Goal: Information Seeking & Learning: Check status

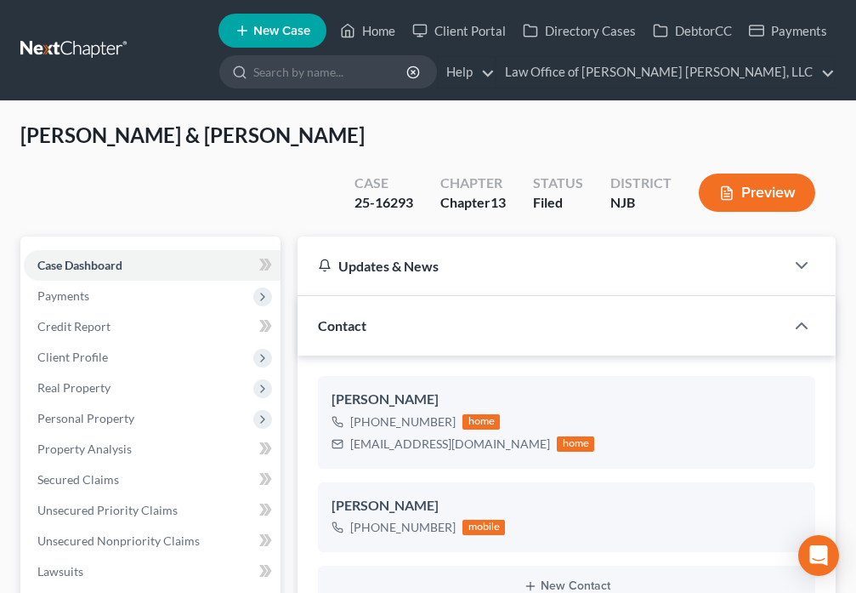
select select "10"
select select "0"
click at [355, 36] on icon at bounding box center [347, 30] width 15 height 20
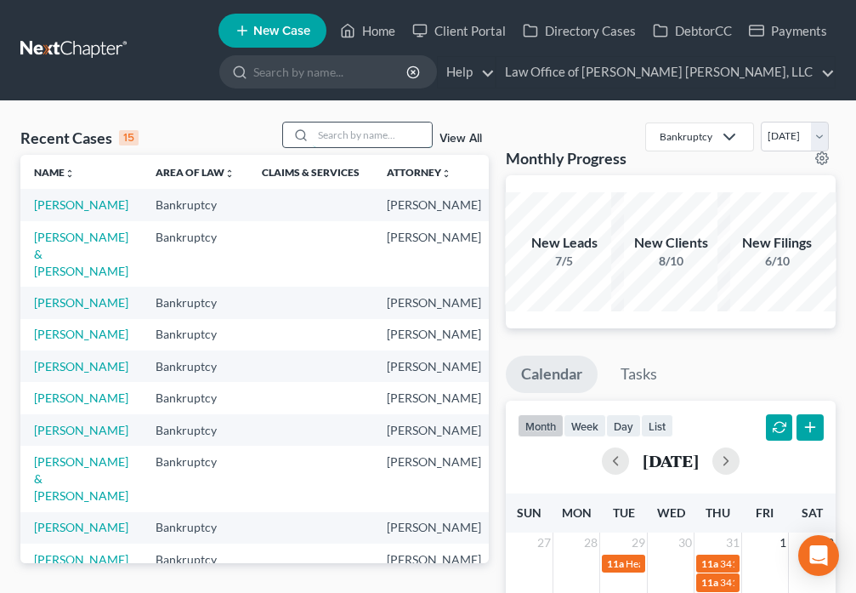
click at [375, 136] on input "search" at bounding box center [372, 134] width 119 height 25
type input "McRoy"
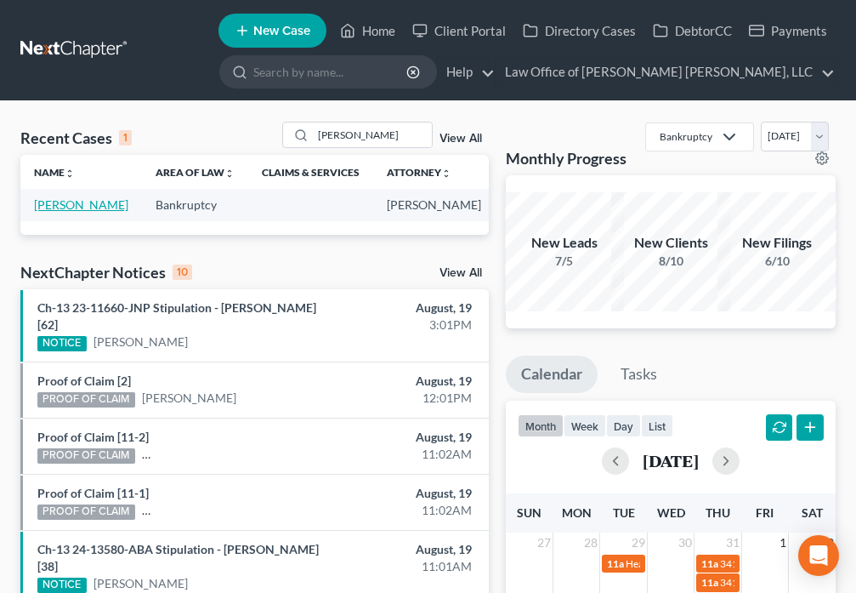
click at [63, 205] on link "Mcroy, Diahann" at bounding box center [81, 204] width 94 height 14
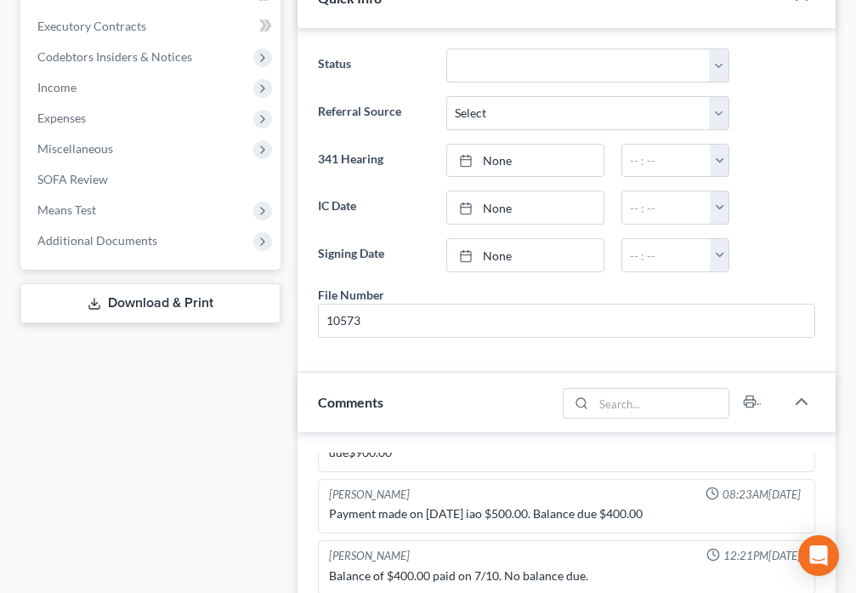
scroll to position [536, 0]
click at [160, 239] on span "Additional Documents" at bounding box center [152, 239] width 257 height 31
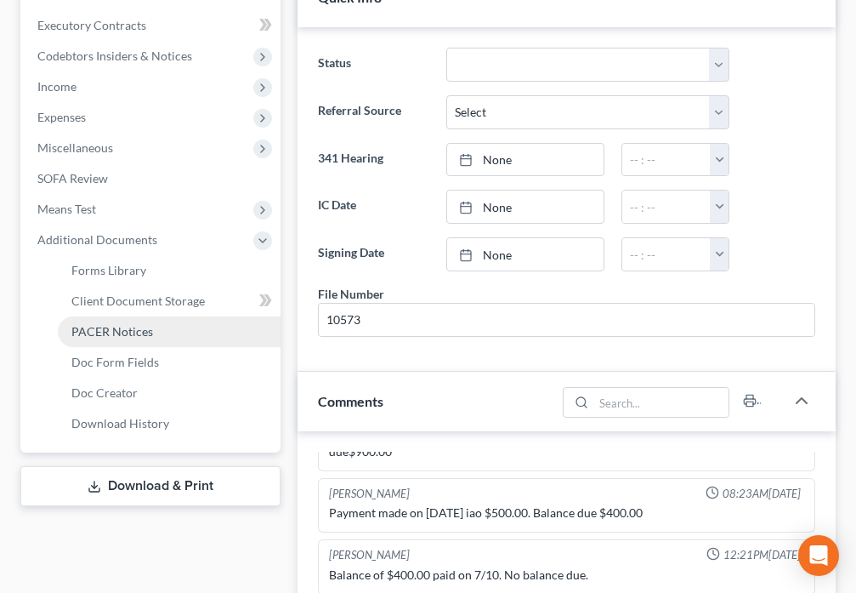
click at [142, 337] on span "PACER Notices" at bounding box center [112, 331] width 82 height 14
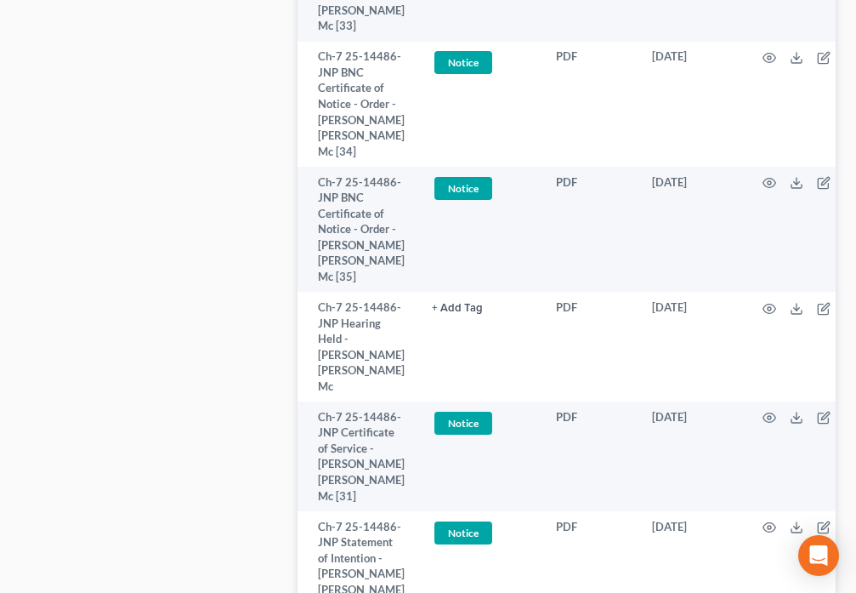
scroll to position [2024, 0]
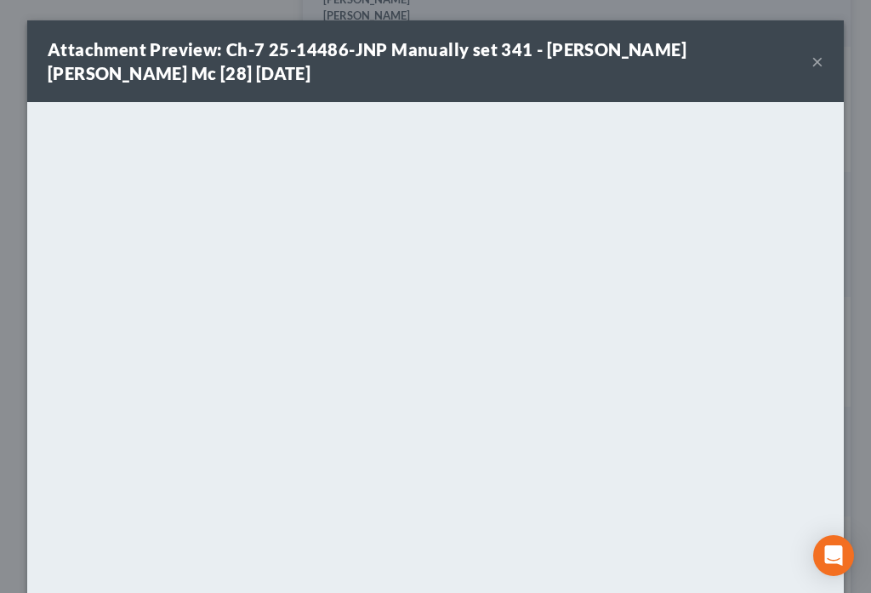
click at [811, 63] on button "×" at bounding box center [817, 61] width 12 height 20
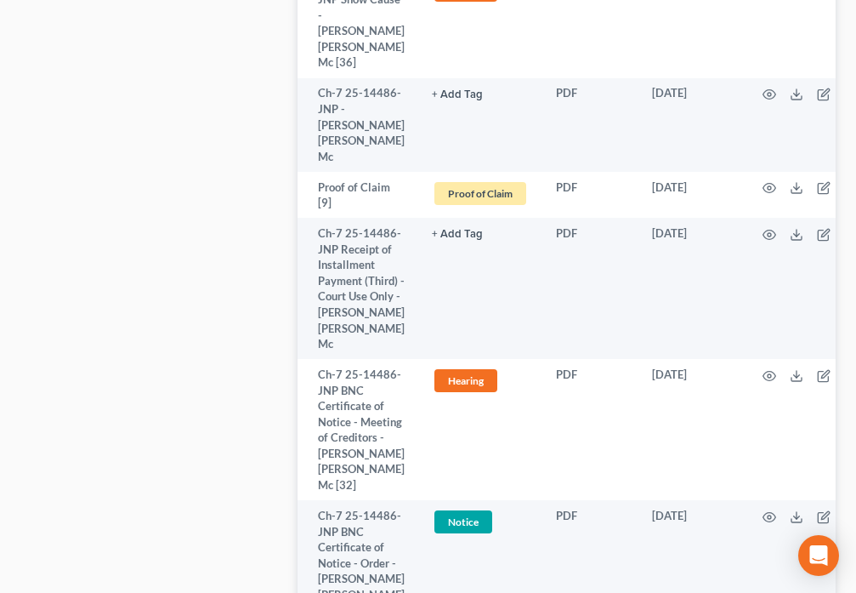
scroll to position [0, 0]
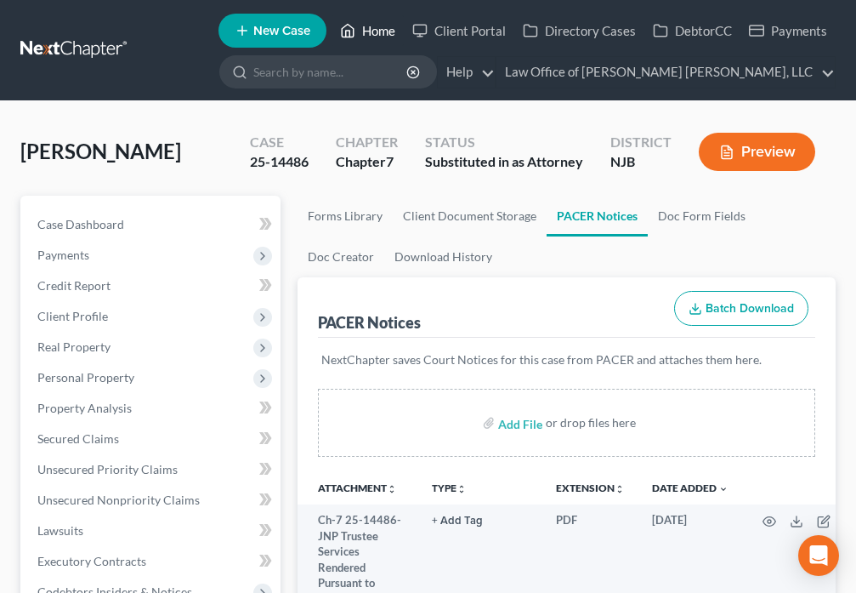
click at [358, 27] on link "Home" at bounding box center [368, 30] width 72 height 31
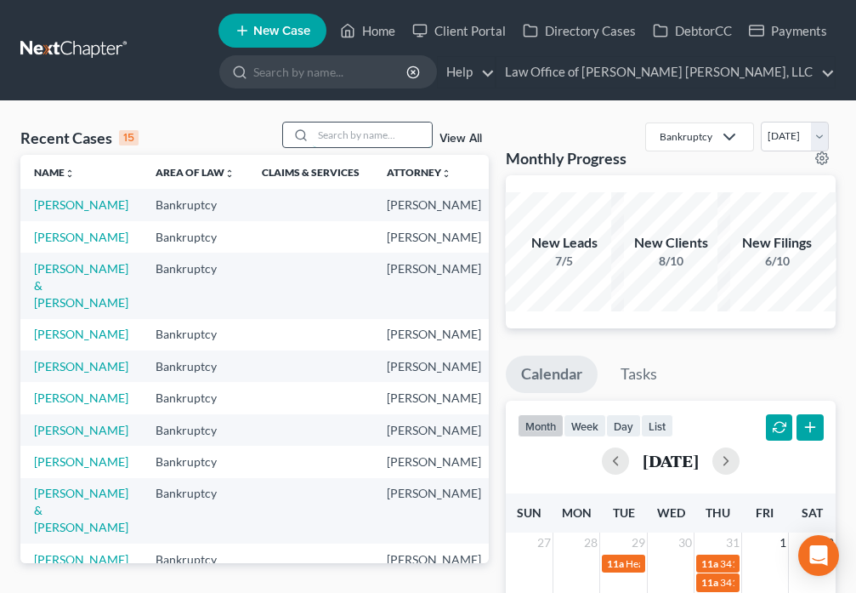
click at [335, 135] on input "search" at bounding box center [372, 134] width 119 height 25
type input "Jackson"
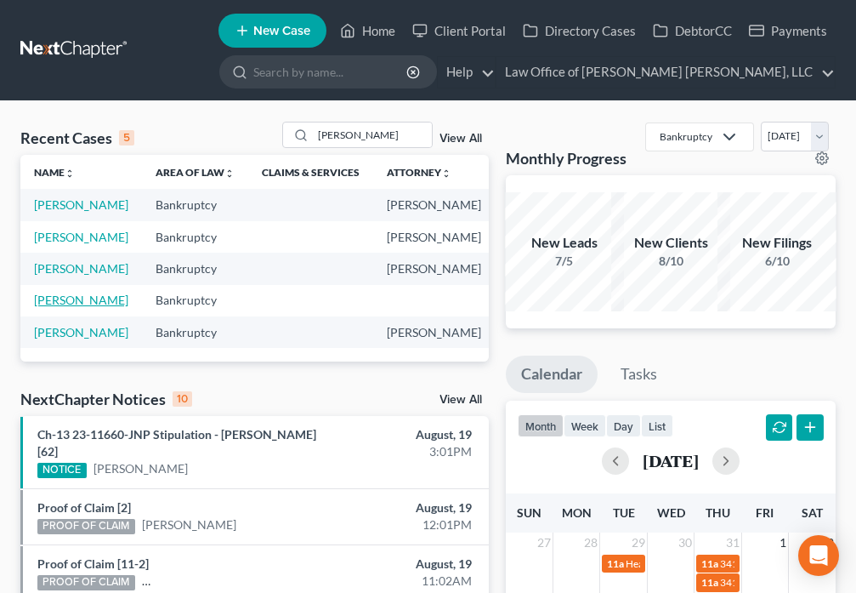
click at [54, 307] on link "Jackson, George" at bounding box center [81, 299] width 94 height 14
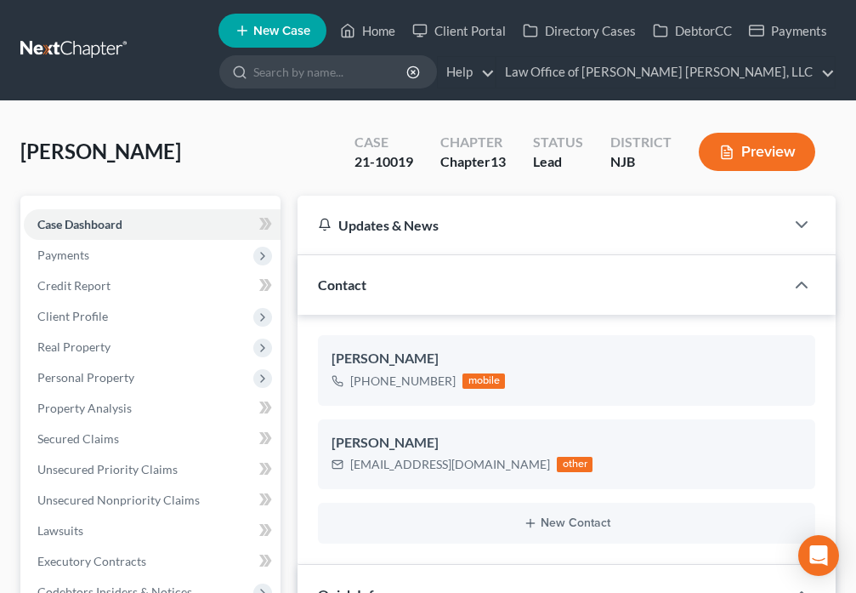
scroll to position [181, 0]
click at [368, 31] on link "Home" at bounding box center [368, 30] width 72 height 31
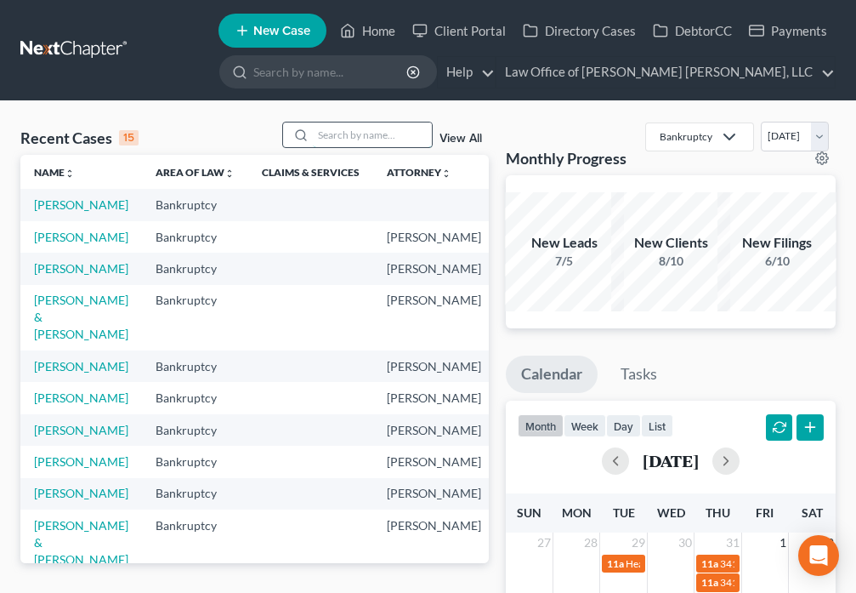
click at [345, 135] on input "search" at bounding box center [372, 134] width 119 height 25
type input "Brown"
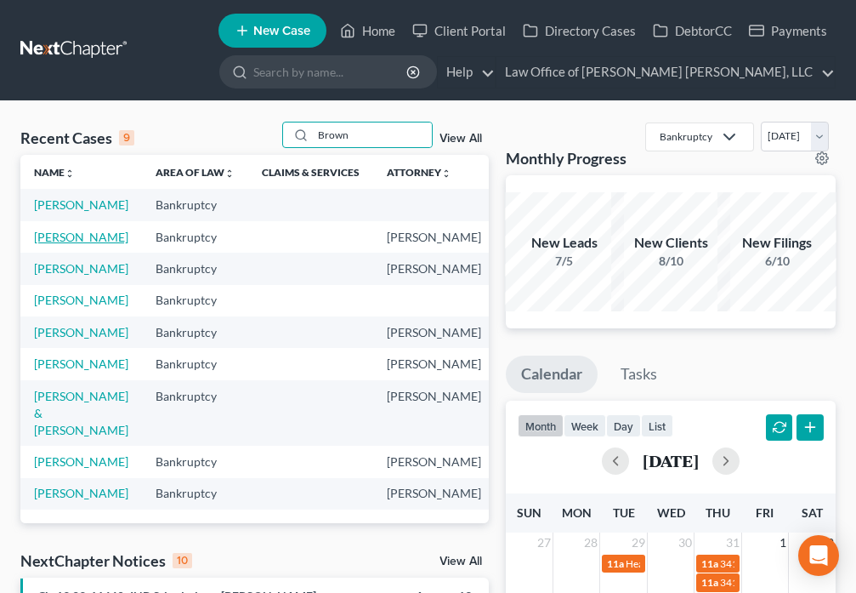
click at [41, 244] on link "Brown, Brenda" at bounding box center [81, 237] width 94 height 14
select select "6"
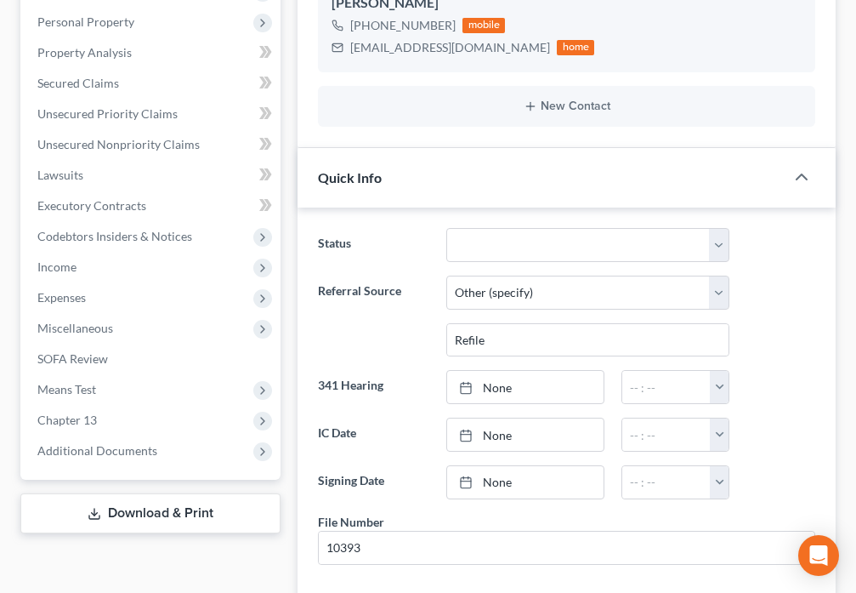
scroll to position [555, 0]
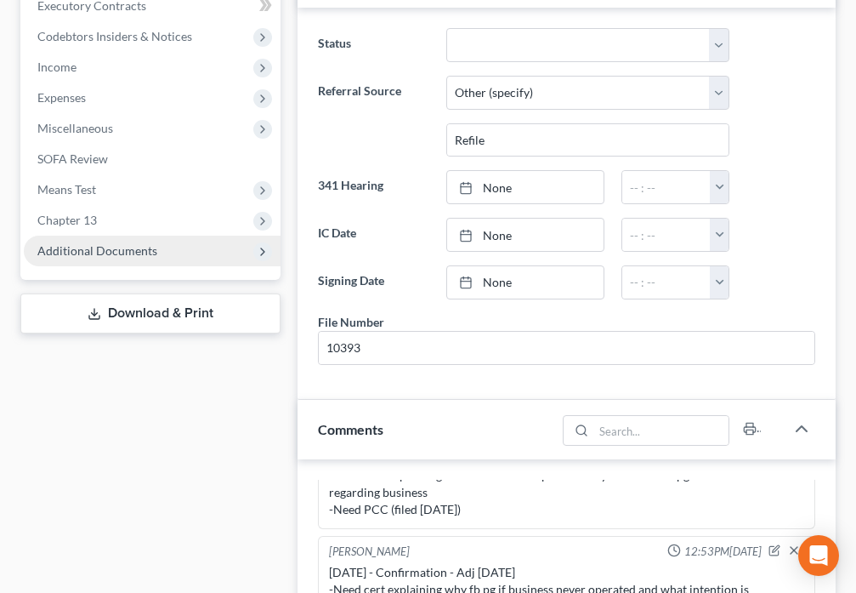
click at [113, 241] on span "Additional Documents" at bounding box center [152, 251] width 257 height 31
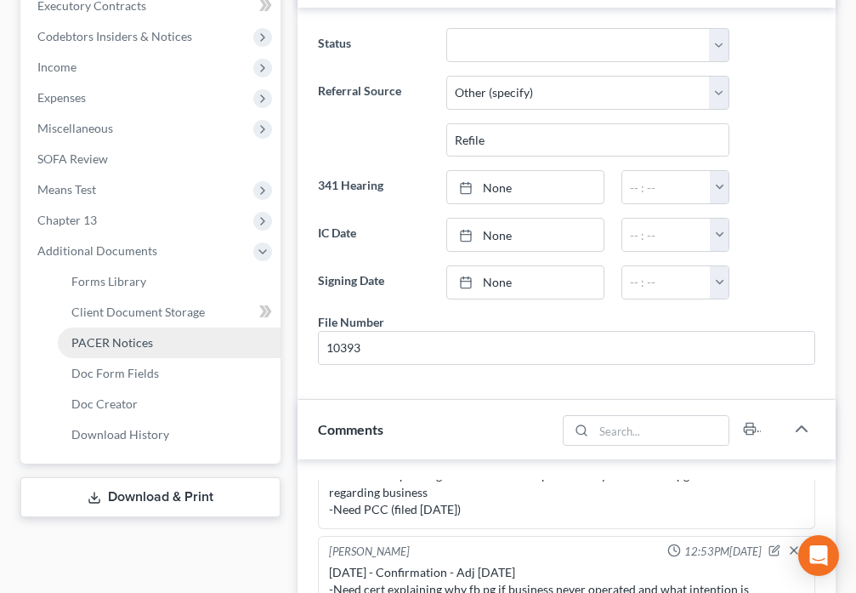
click at [123, 344] on span "PACER Notices" at bounding box center [112, 342] width 82 height 14
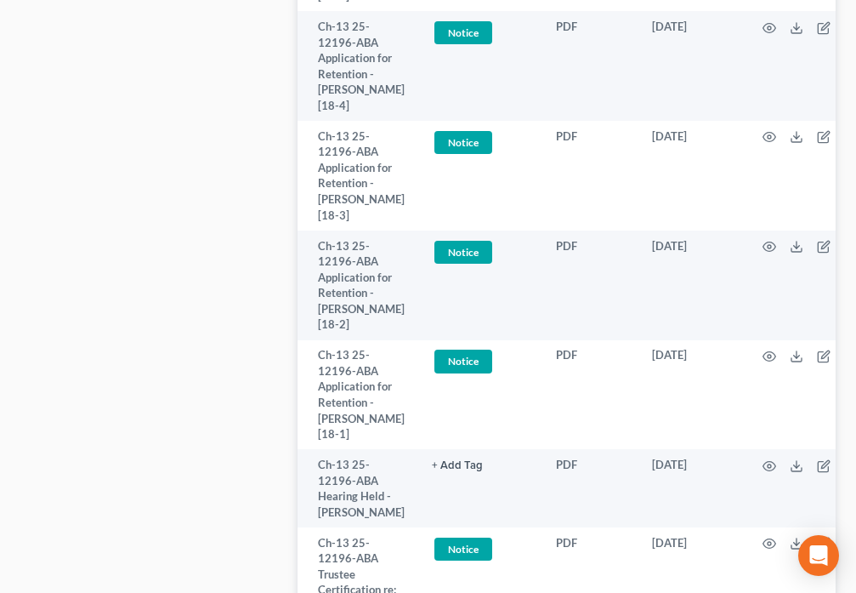
scroll to position [1428, 0]
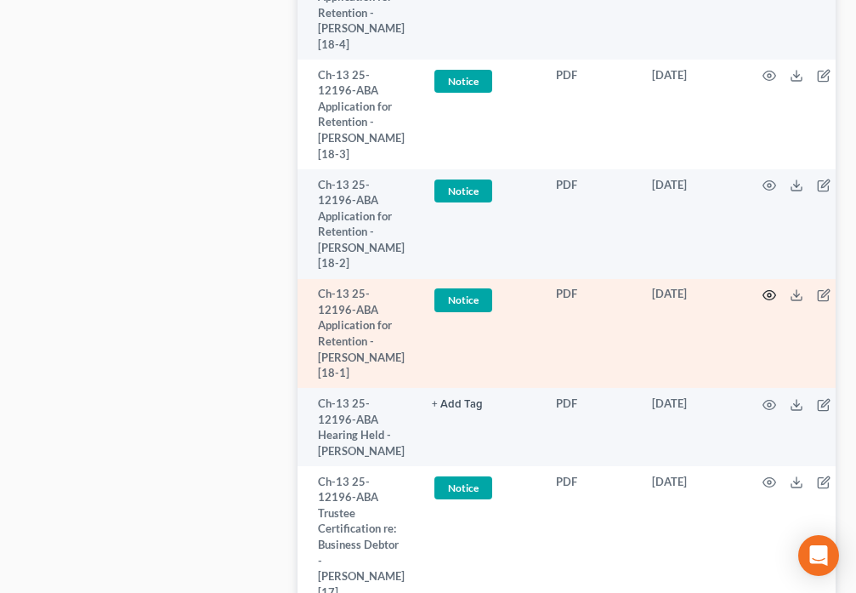
click at [769, 302] on icon "button" at bounding box center [770, 295] width 14 height 14
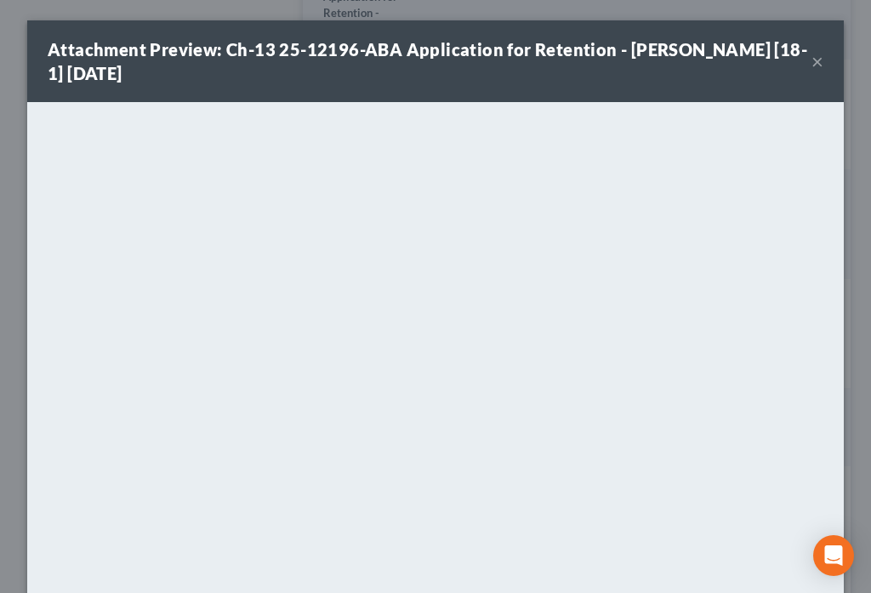
click at [811, 63] on button "×" at bounding box center [817, 61] width 12 height 20
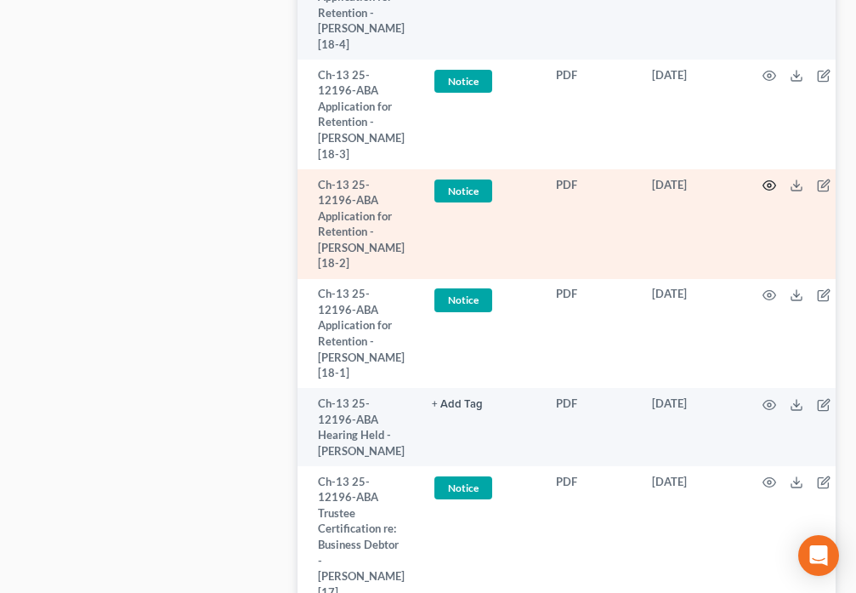
click at [766, 192] on icon "button" at bounding box center [770, 186] width 14 height 14
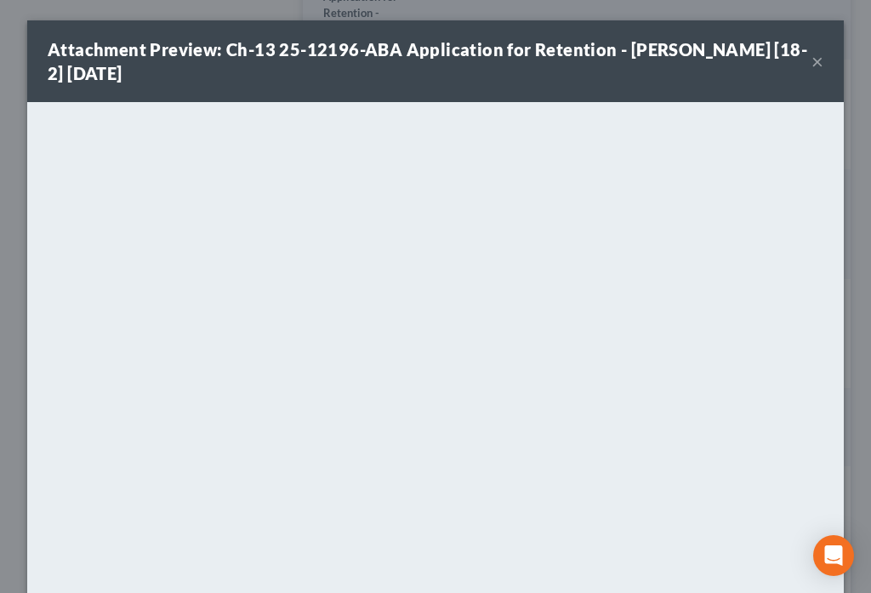
click at [812, 60] on button "×" at bounding box center [817, 61] width 12 height 20
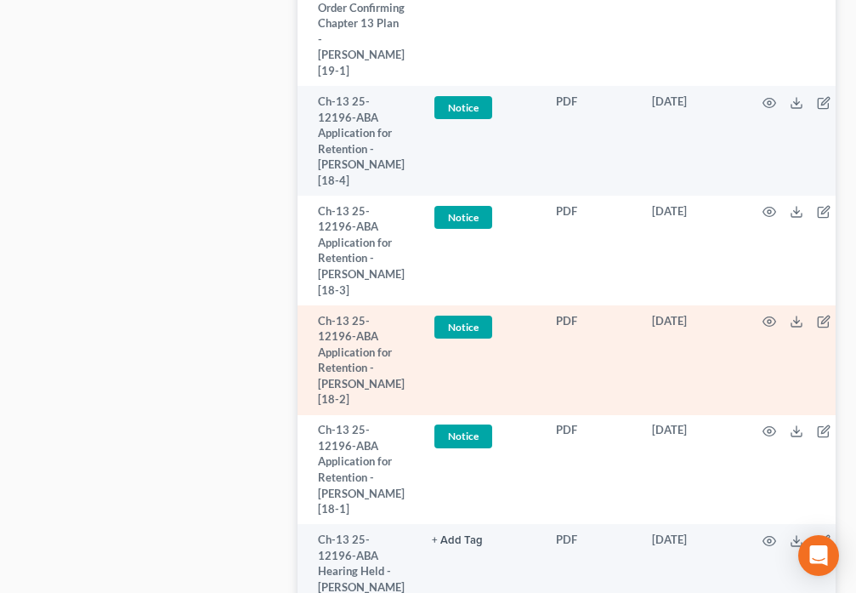
scroll to position [1290, 0]
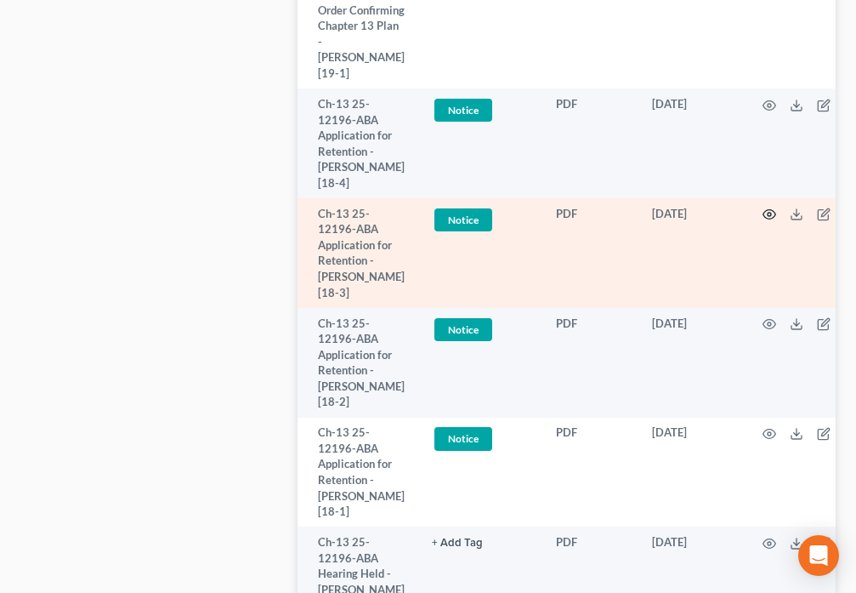
click at [766, 221] on icon "button" at bounding box center [770, 214] width 14 height 14
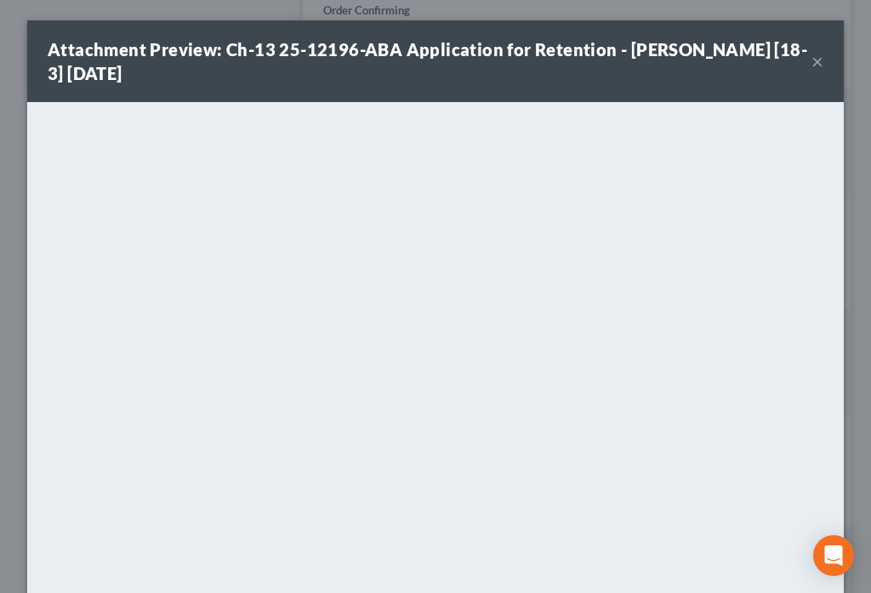
click at [811, 64] on button "×" at bounding box center [817, 61] width 12 height 20
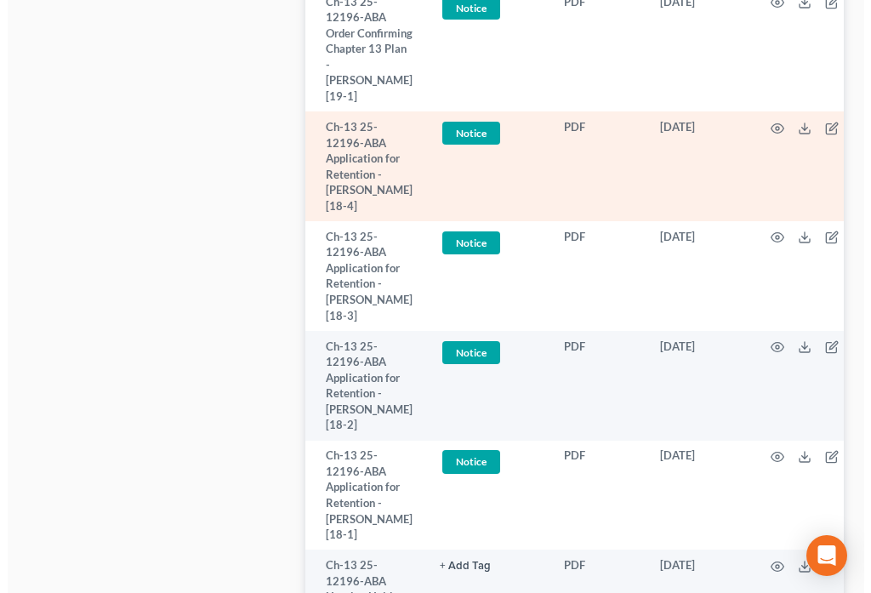
scroll to position [1269, 0]
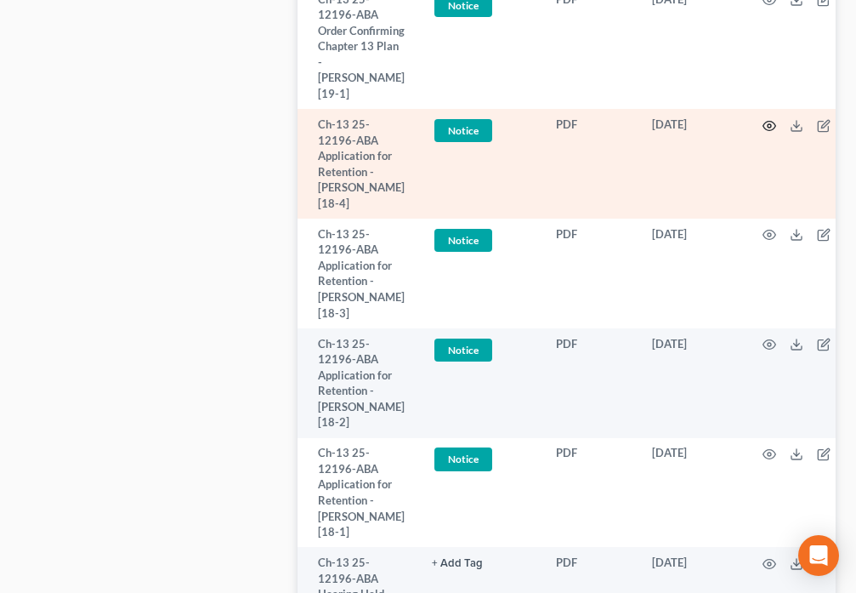
click at [764, 133] on icon "button" at bounding box center [770, 126] width 14 height 14
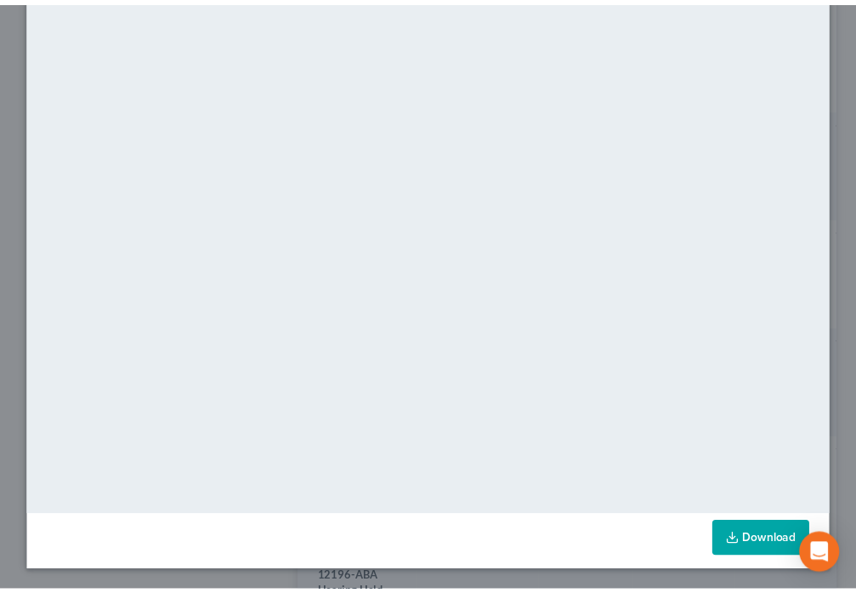
scroll to position [0, 0]
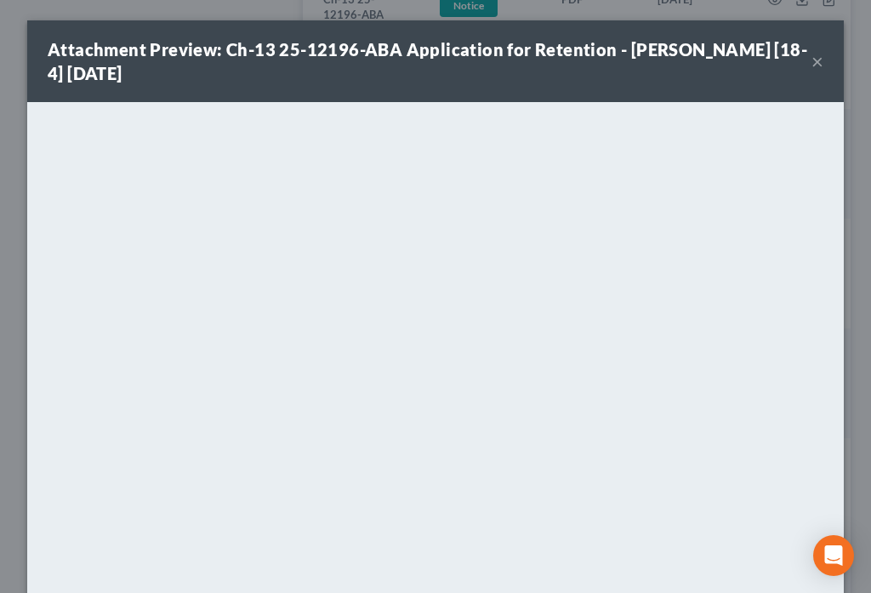
click at [813, 60] on button "×" at bounding box center [817, 61] width 12 height 20
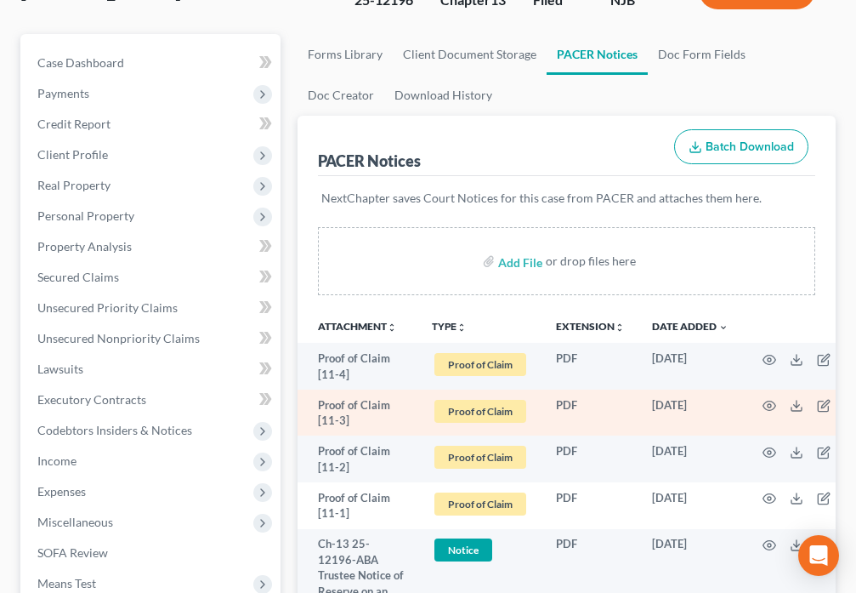
scroll to position [317, 0]
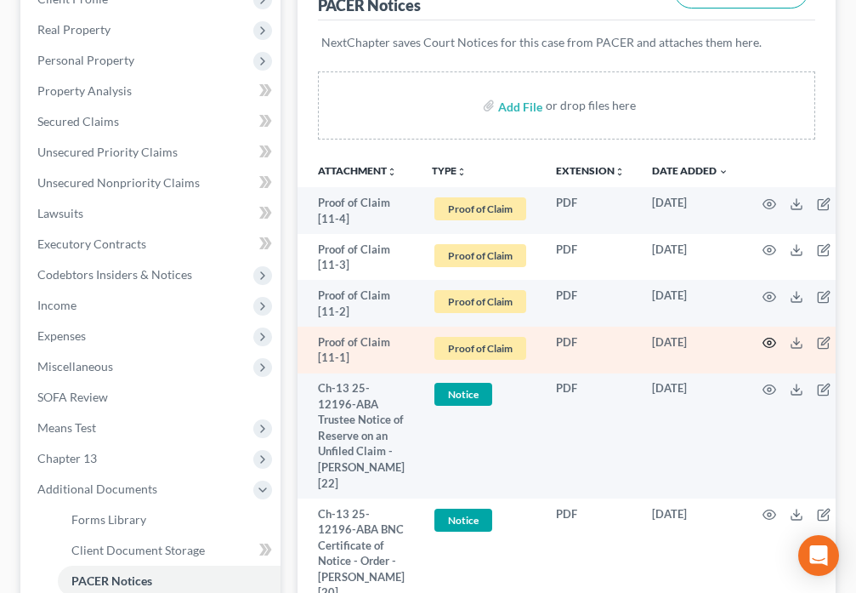
click at [763, 344] on icon "button" at bounding box center [770, 343] width 14 height 14
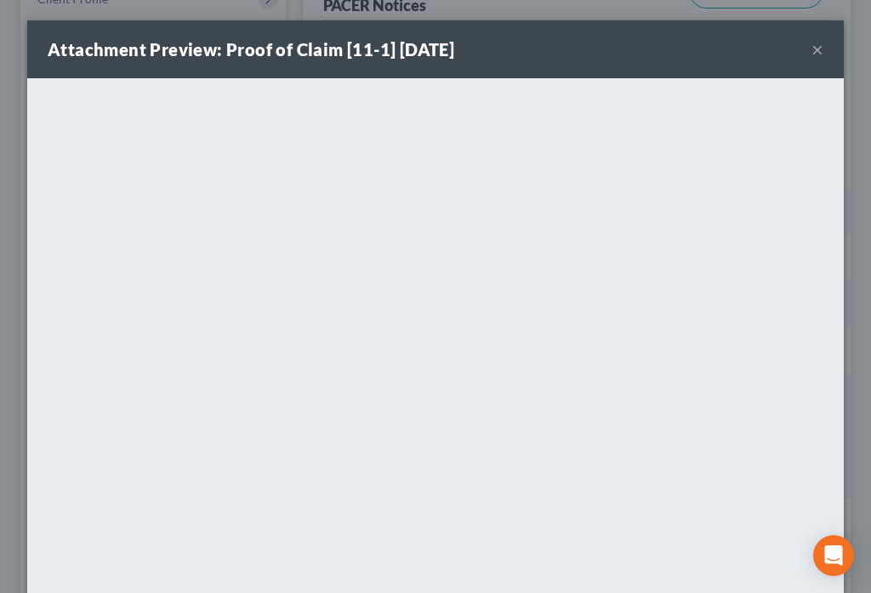
click at [811, 51] on button "×" at bounding box center [817, 49] width 12 height 20
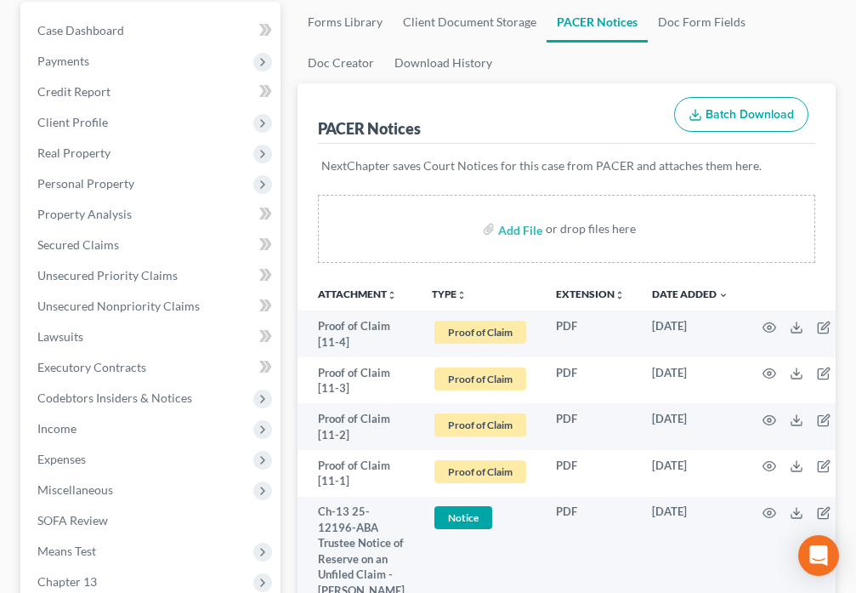
scroll to position [0, 0]
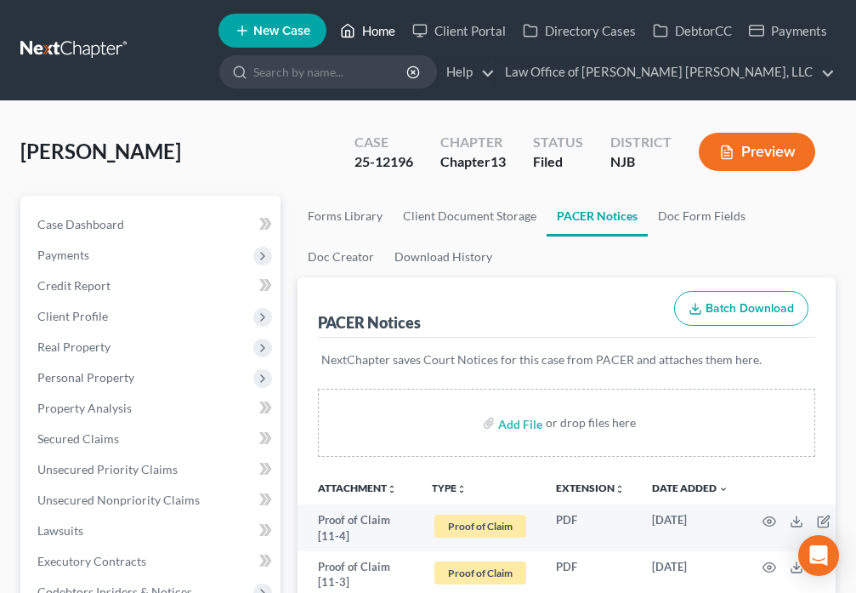
click at [347, 34] on icon at bounding box center [347, 30] width 15 height 20
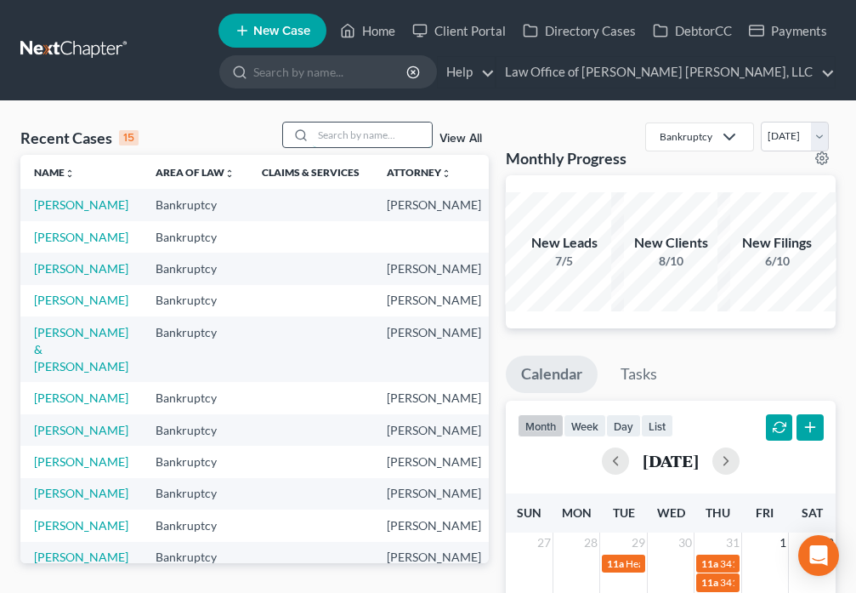
click at [372, 128] on input "search" at bounding box center [372, 134] width 119 height 25
type input "Ragland"
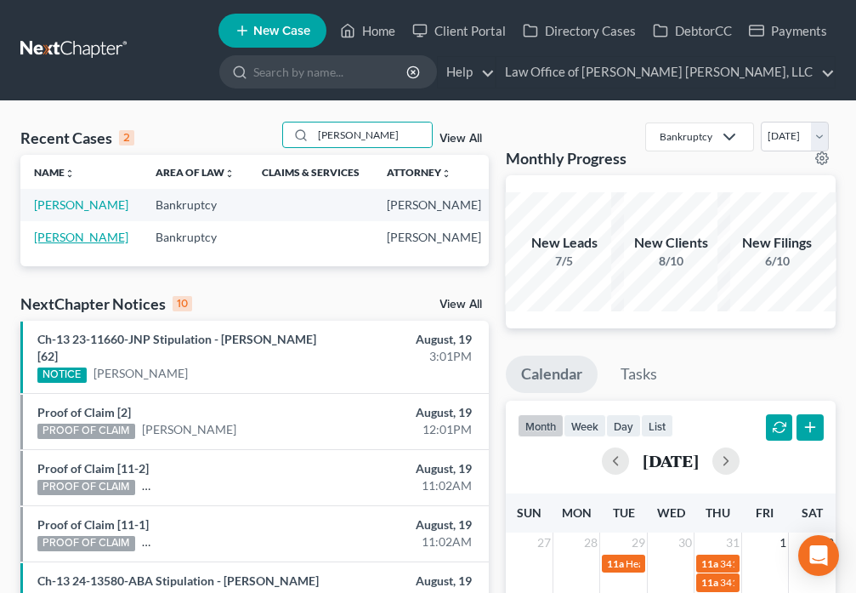
click at [51, 244] on link "Ragland, Roy" at bounding box center [81, 237] width 94 height 14
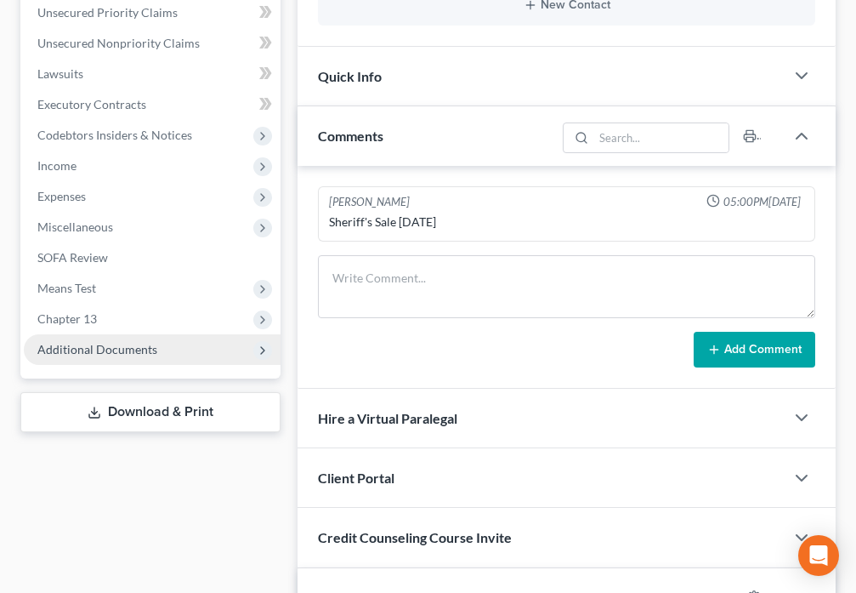
scroll to position [612, 0]
click at [108, 343] on span "Additional Documents" at bounding box center [97, 349] width 120 height 14
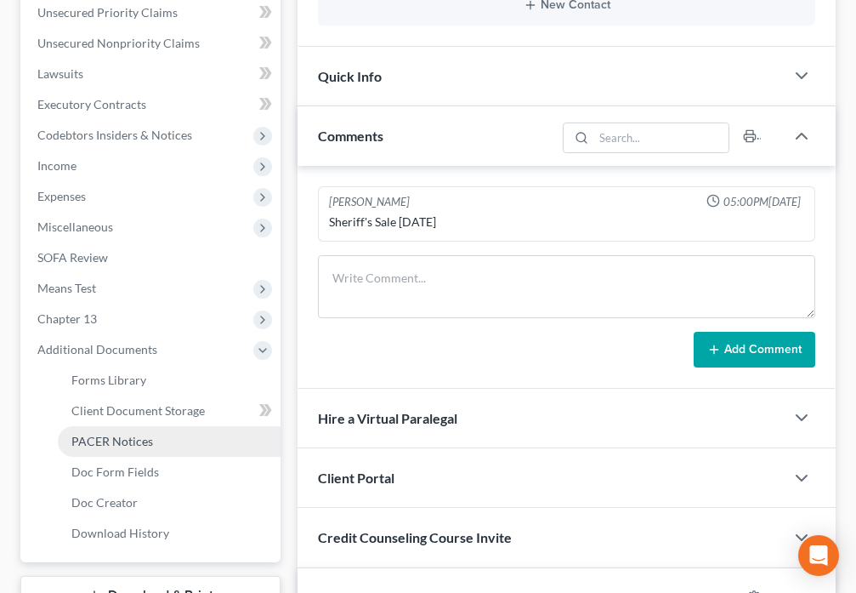
click at [122, 446] on span "PACER Notices" at bounding box center [112, 441] width 82 height 14
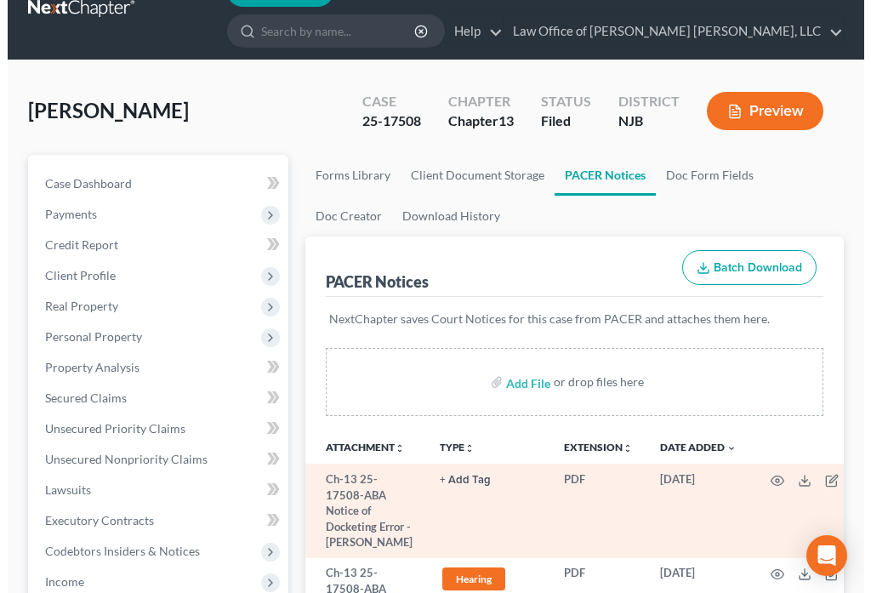
scroll to position [198, 0]
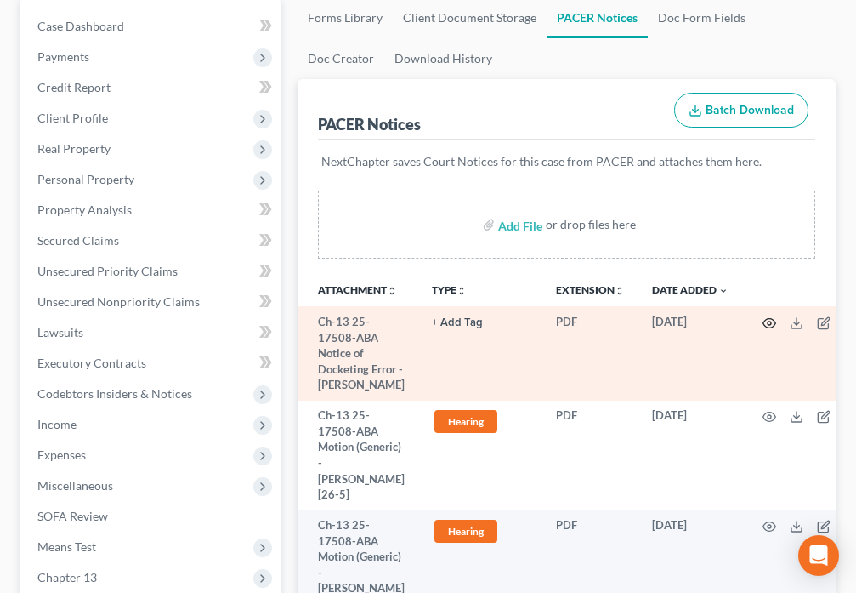
click at [768, 325] on circle "button" at bounding box center [769, 322] width 3 height 3
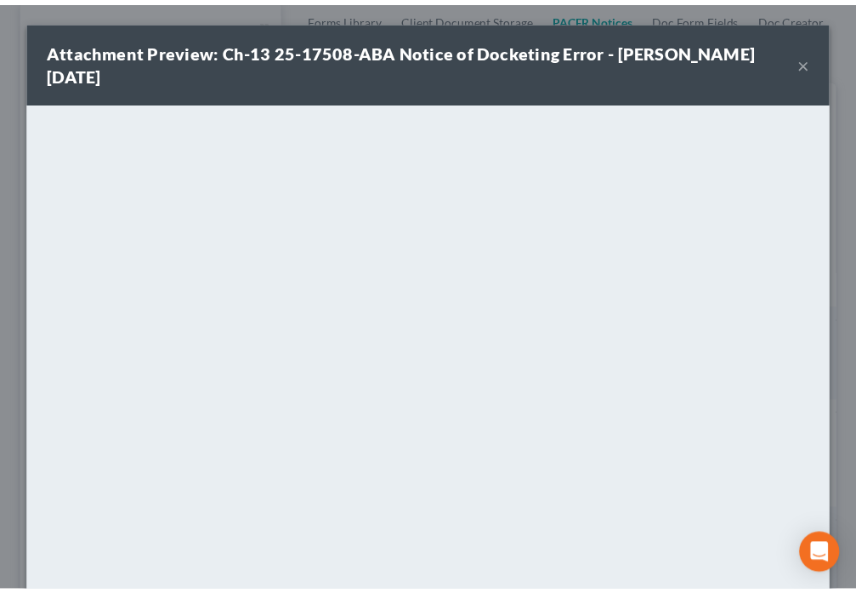
scroll to position [20, 0]
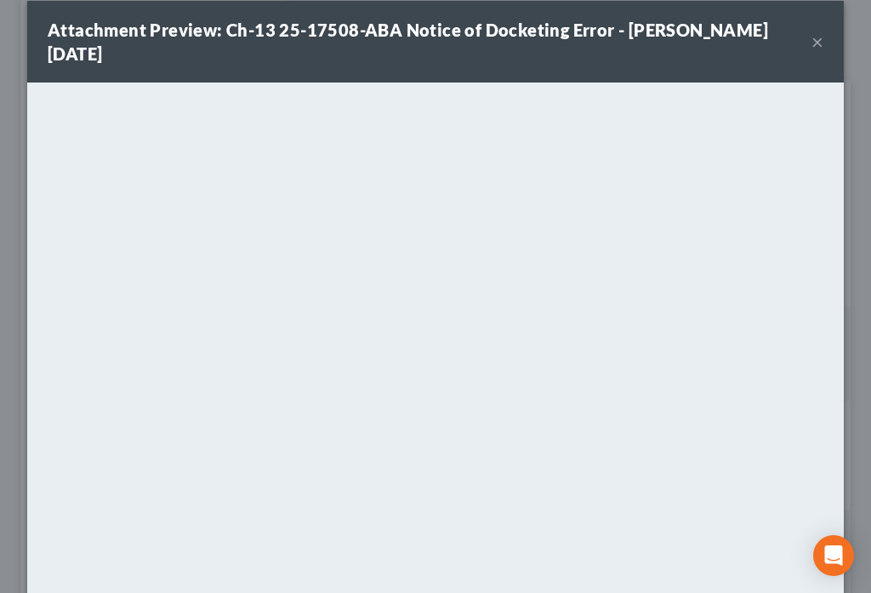
click at [811, 42] on button "×" at bounding box center [817, 41] width 12 height 20
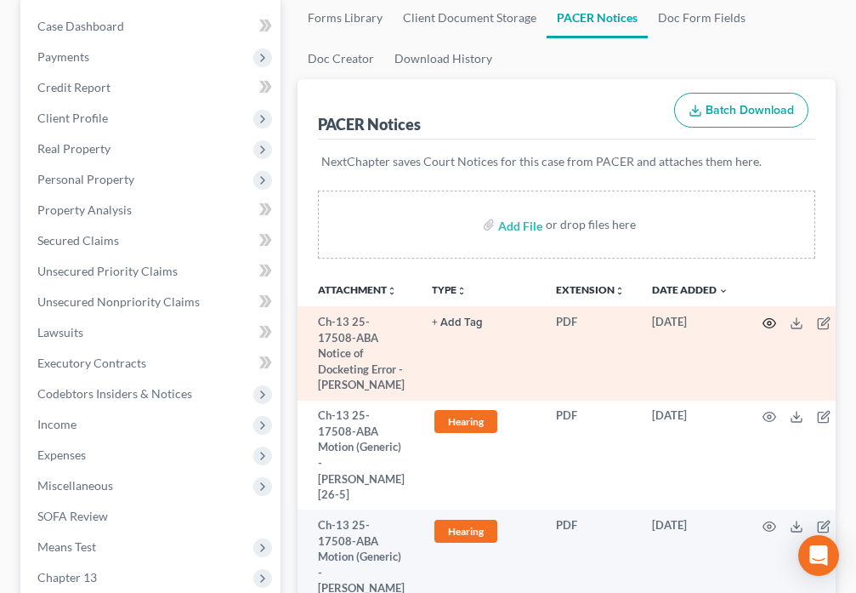
click at [768, 321] on circle "button" at bounding box center [769, 322] width 3 height 3
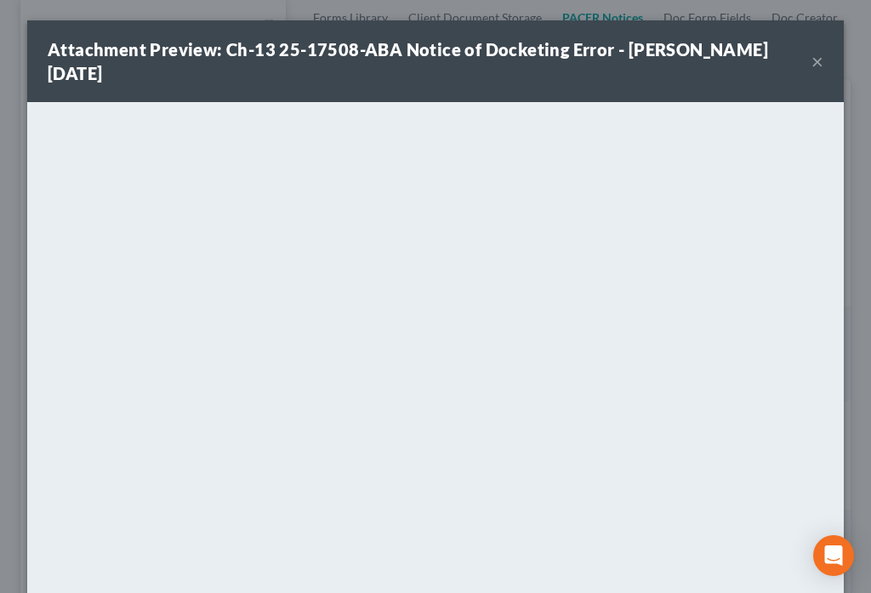
click at [811, 59] on button "×" at bounding box center [817, 61] width 12 height 20
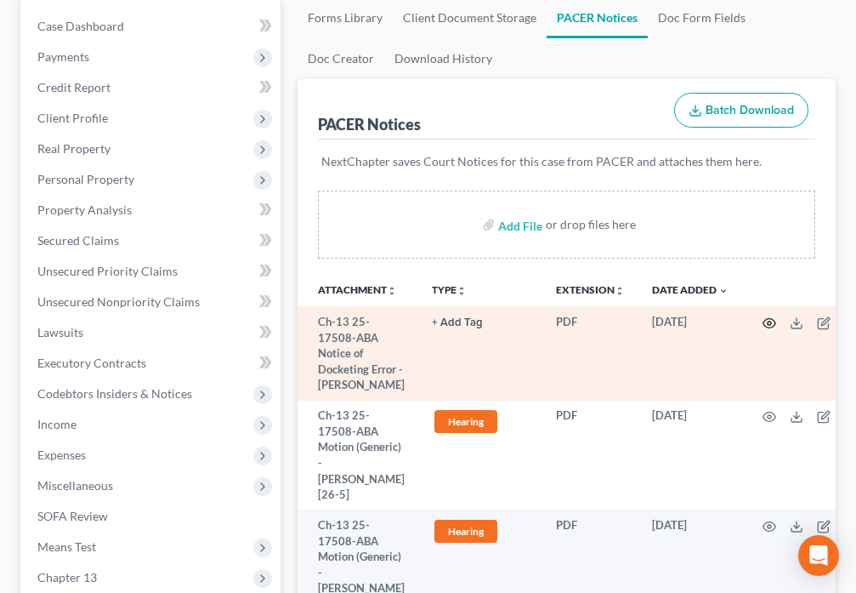
click at [764, 327] on icon "button" at bounding box center [770, 322] width 13 height 9
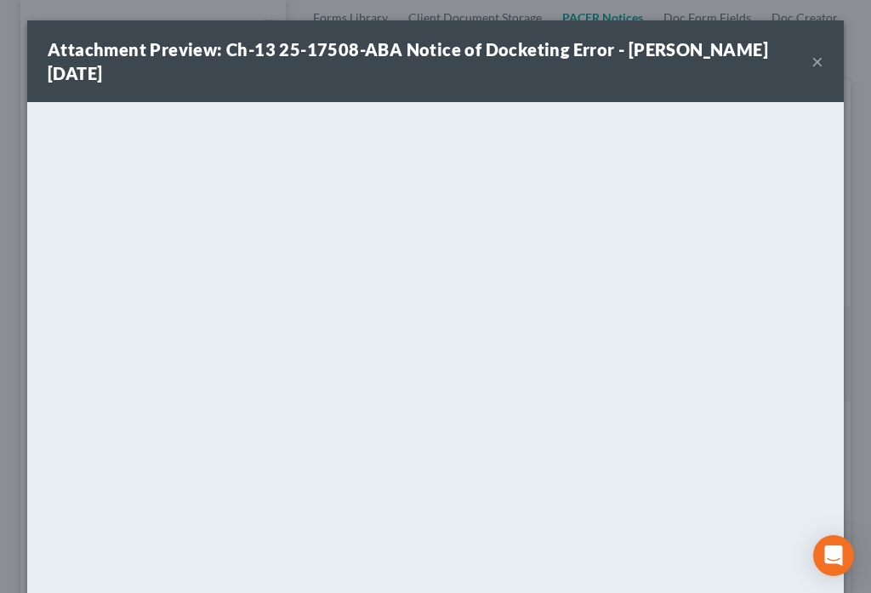
click at [811, 61] on button "×" at bounding box center [817, 61] width 12 height 20
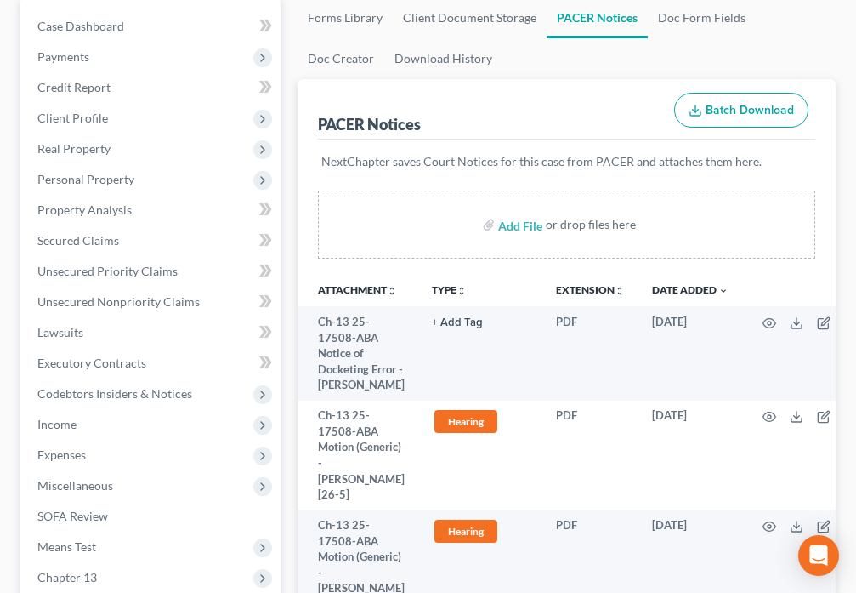
scroll to position [0, 0]
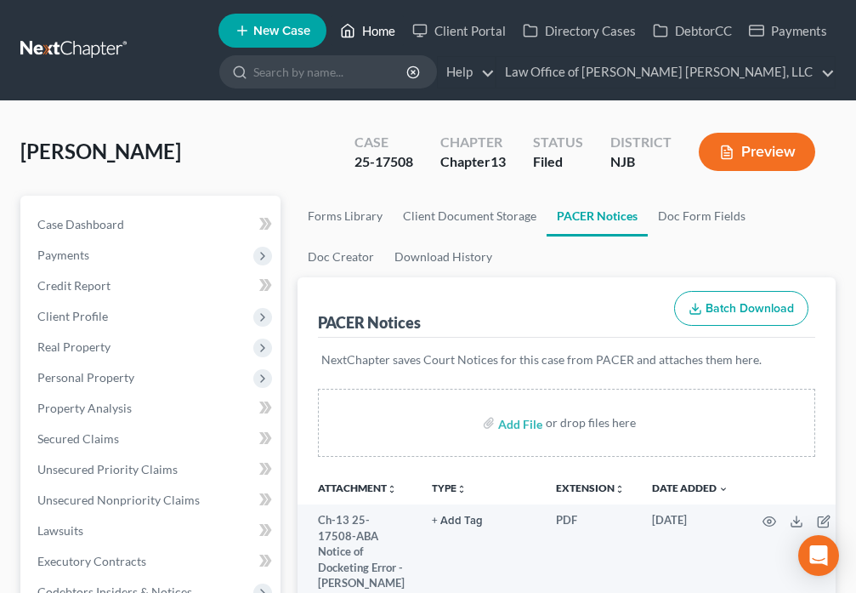
click at [344, 29] on icon at bounding box center [348, 31] width 12 height 13
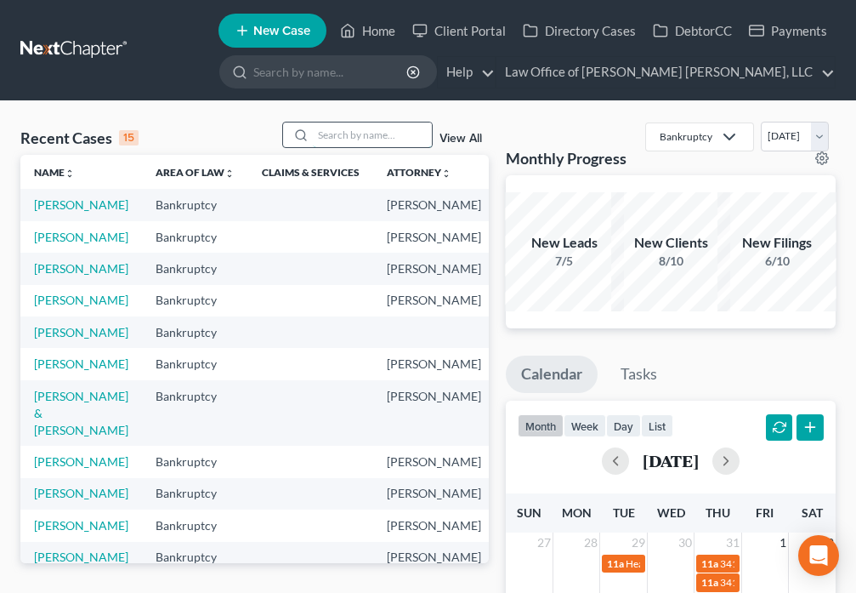
click at [359, 132] on input "search" at bounding box center [372, 134] width 119 height 25
type input "Baylock"
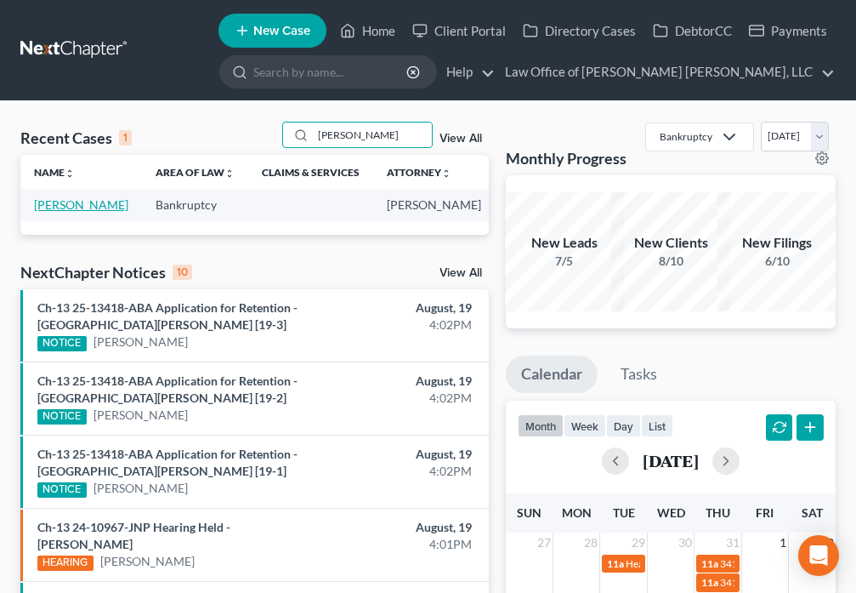
click at [57, 212] on link "Baylock, Kathleen" at bounding box center [81, 204] width 94 height 14
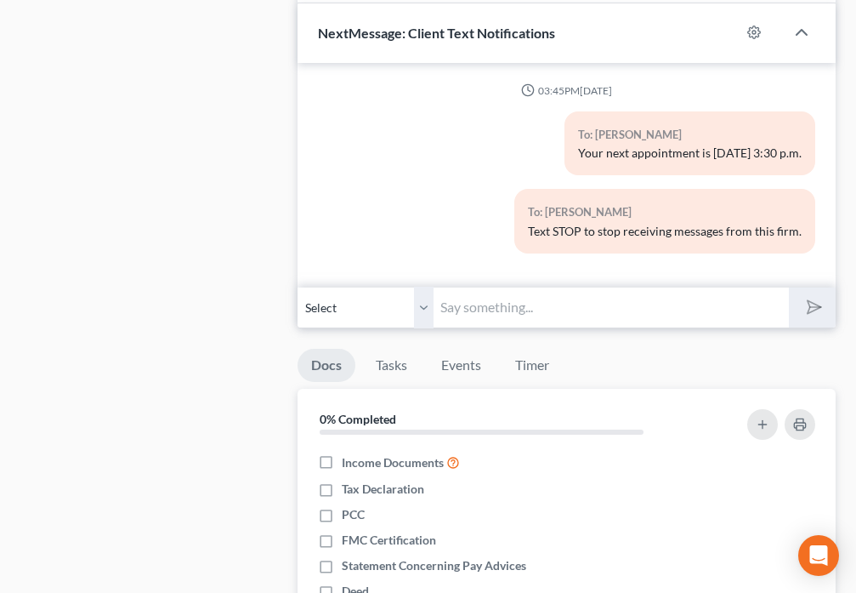
scroll to position [1091, 0]
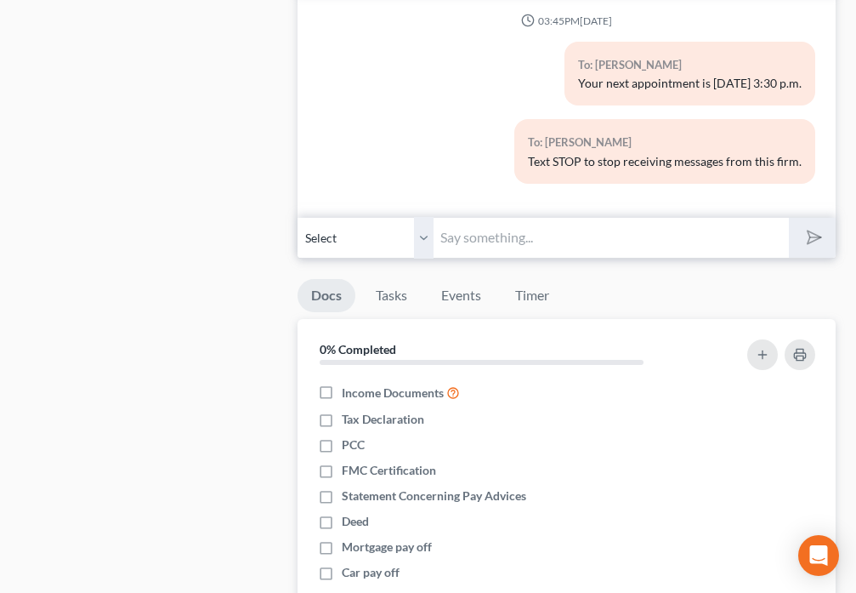
click at [528, 230] on input "text" at bounding box center [611, 238] width 355 height 42
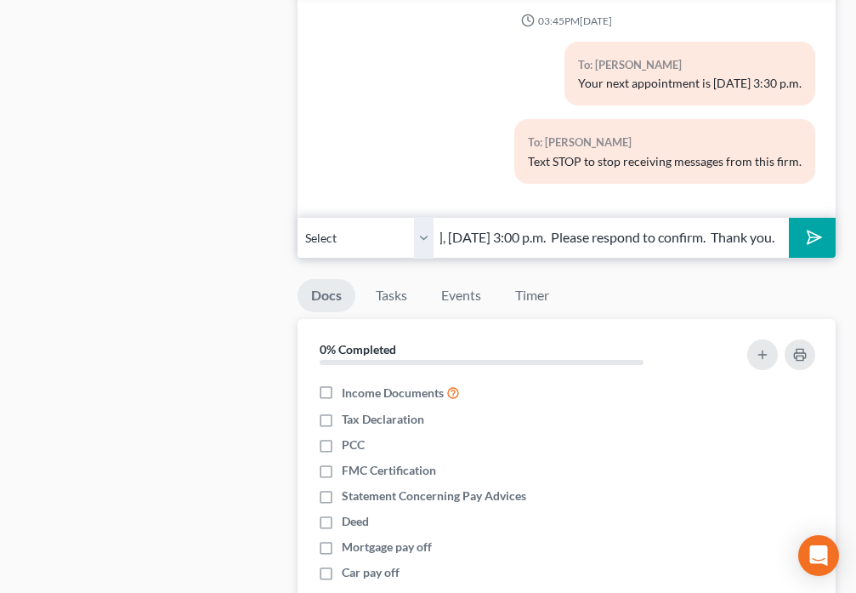
scroll to position [0, 531]
type input "Good Afternoon. This is a reminder of your appointment scheduled tomorrow, Augu…"
click at [817, 230] on icon "submit" at bounding box center [811, 237] width 24 height 24
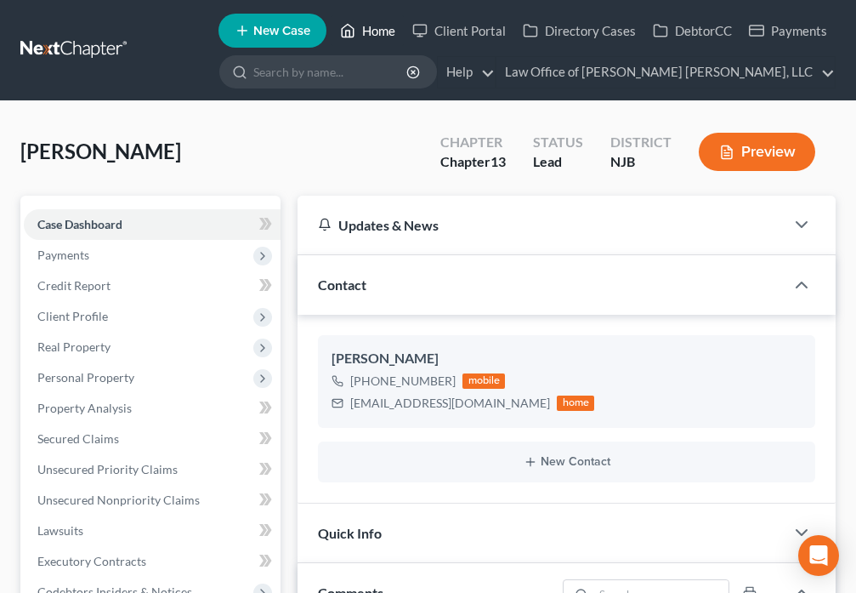
click at [367, 36] on link "Home" at bounding box center [368, 30] width 72 height 31
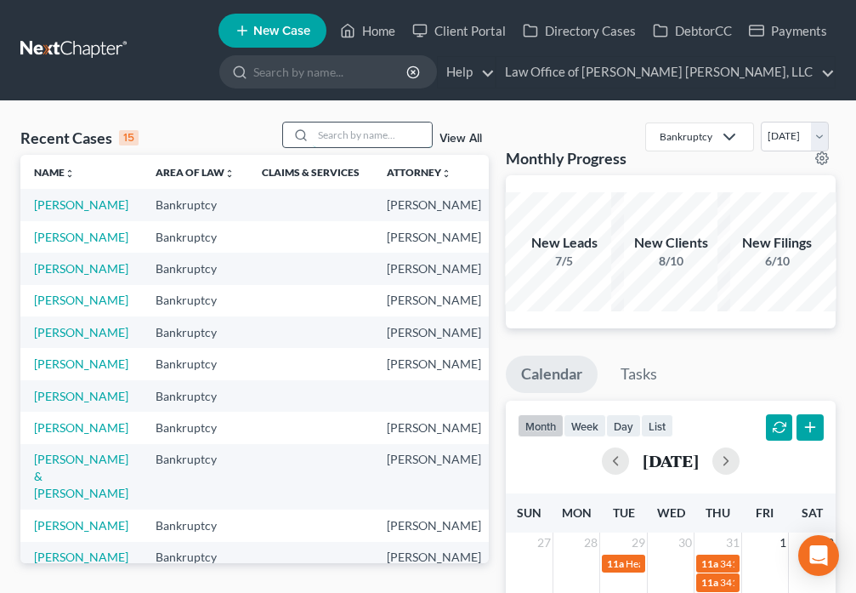
click at [344, 135] on input "search" at bounding box center [372, 134] width 119 height 25
type input "Gist"
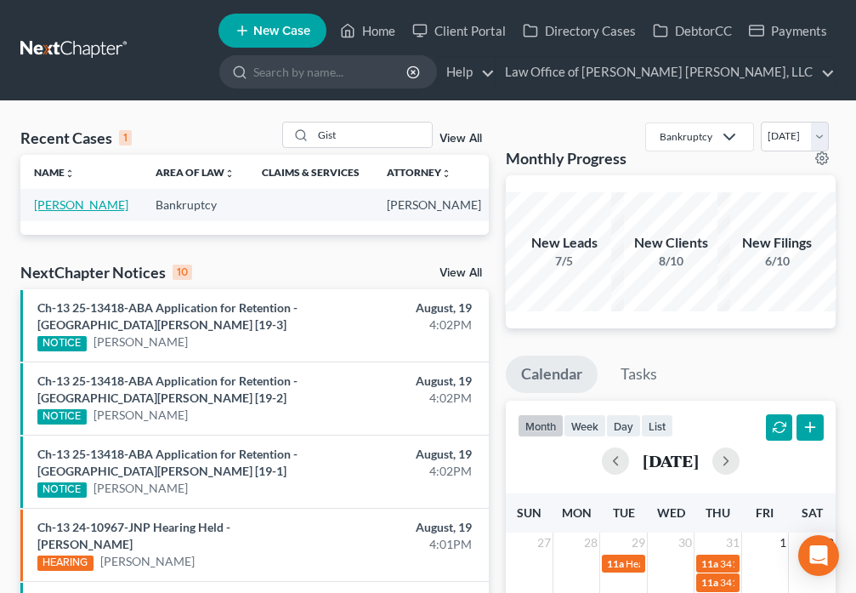
click at [38, 212] on link "Gist-Ragland, Lisa" at bounding box center [81, 204] width 94 height 14
select select "6"
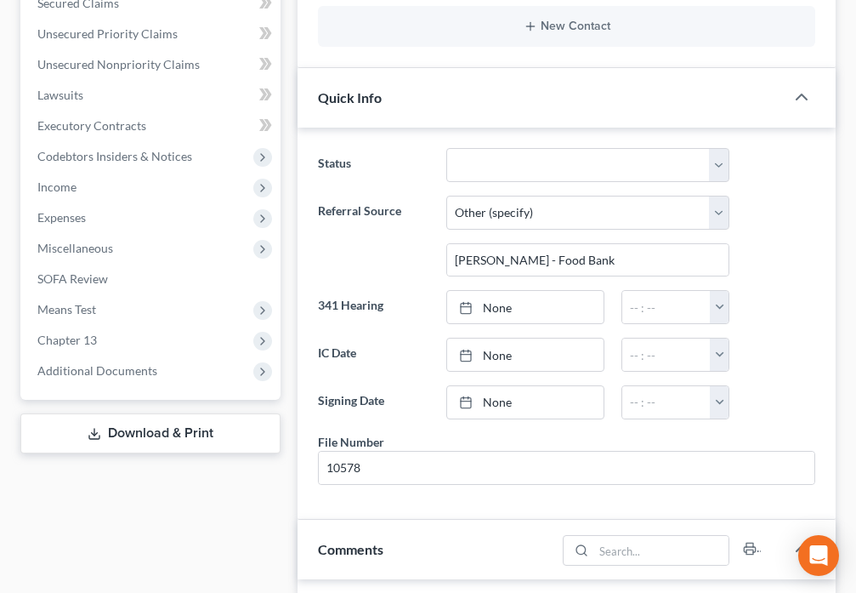
scroll to position [457, 0]
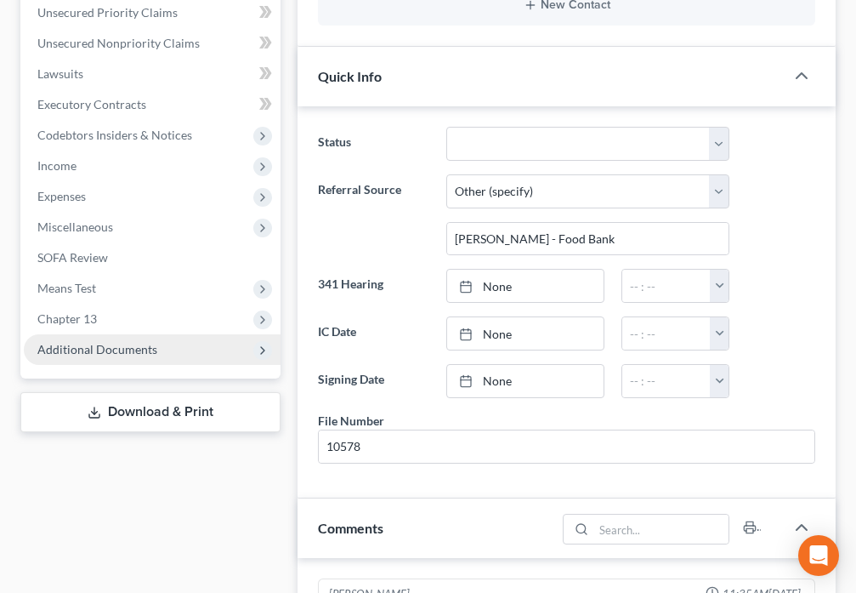
click at [146, 349] on span "Additional Documents" at bounding box center [97, 349] width 120 height 14
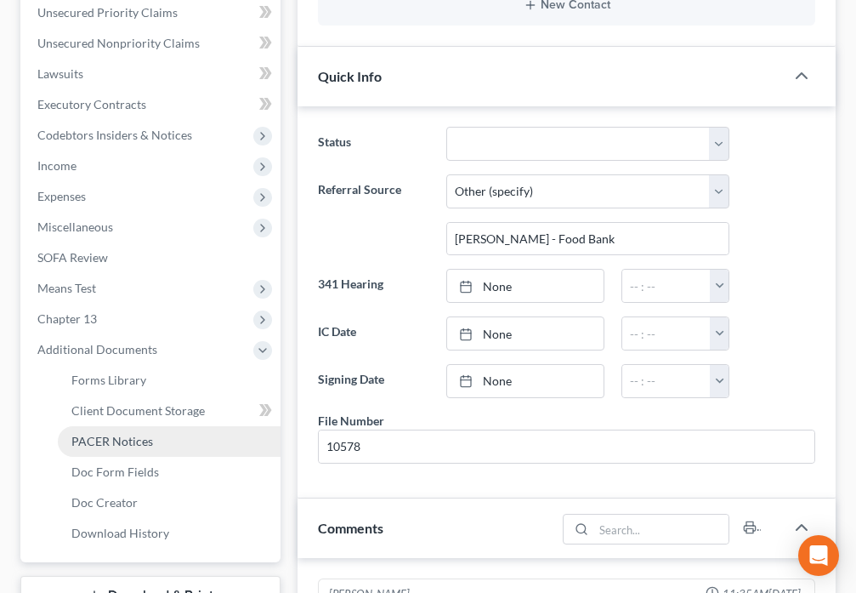
click at [139, 443] on span "PACER Notices" at bounding box center [112, 441] width 82 height 14
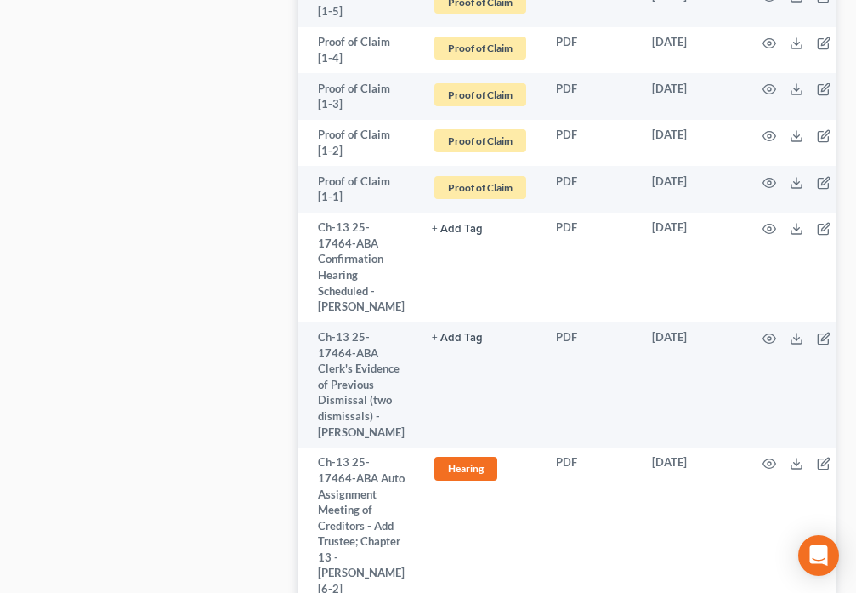
scroll to position [2758, 0]
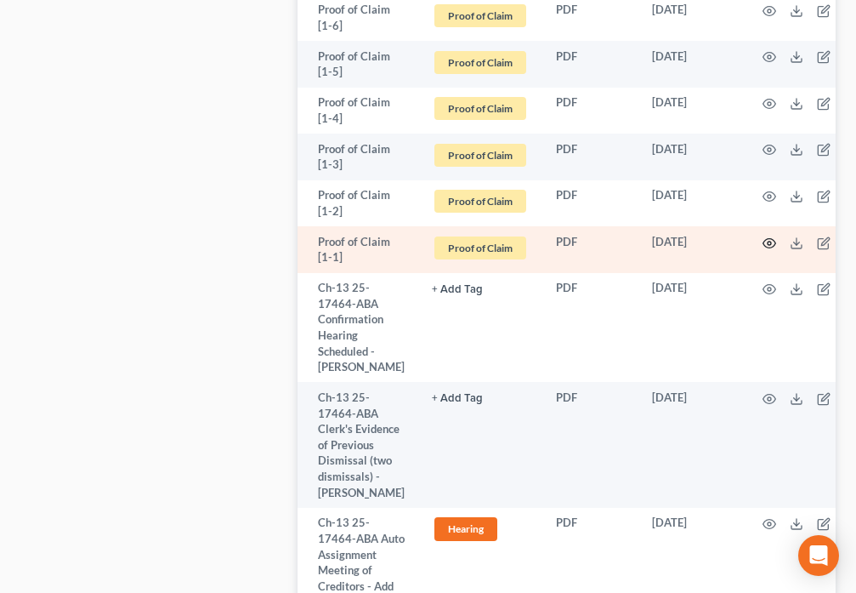
click at [768, 236] on icon "button" at bounding box center [770, 243] width 14 height 14
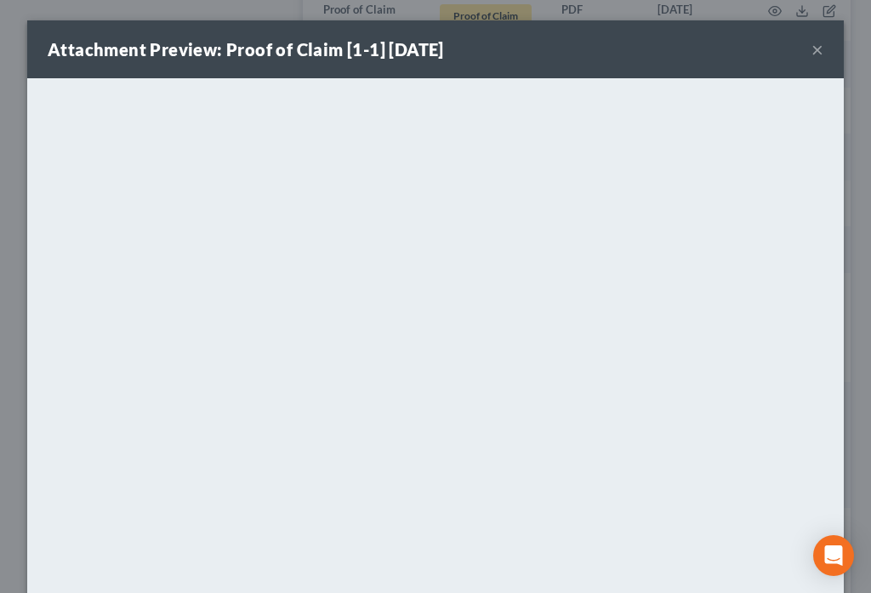
click at [812, 52] on button "×" at bounding box center [817, 49] width 12 height 20
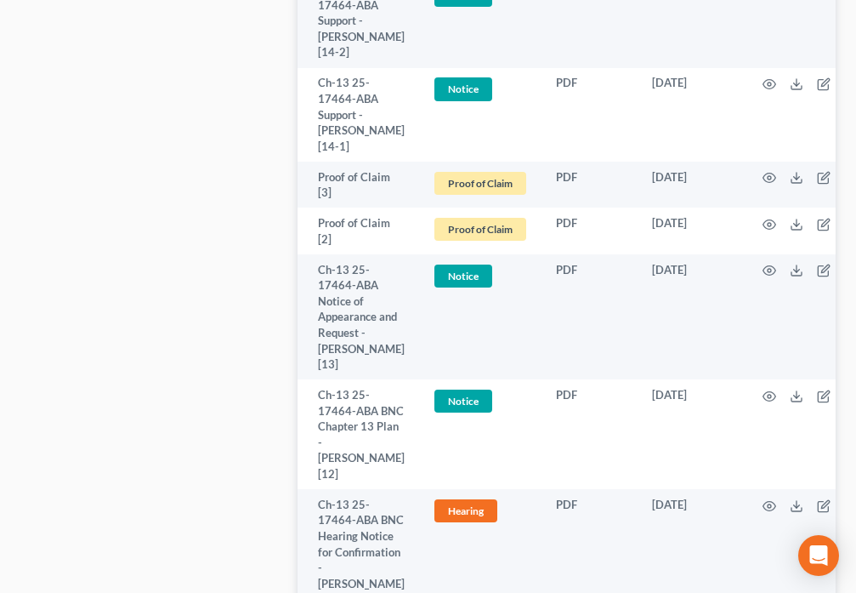
scroll to position [1528, 0]
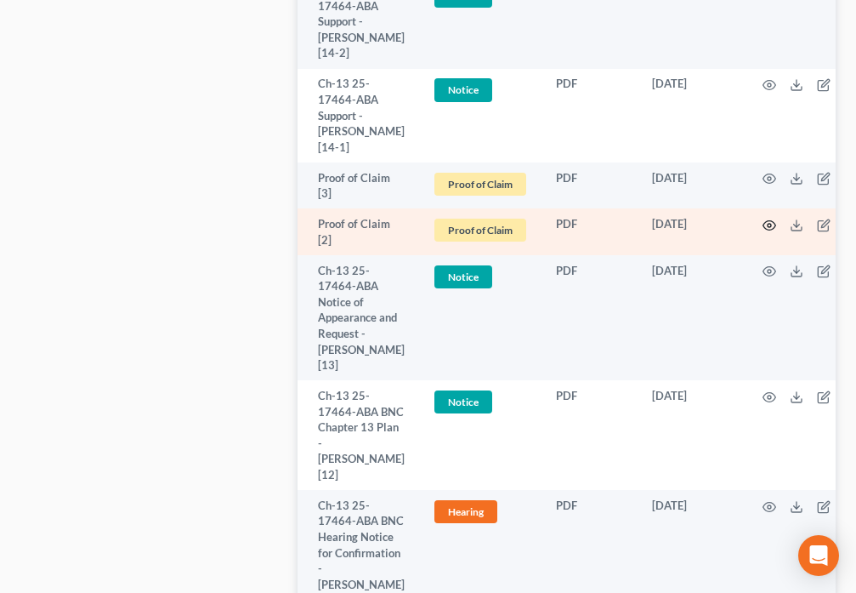
click at [764, 230] on icon "button" at bounding box center [770, 225] width 13 height 9
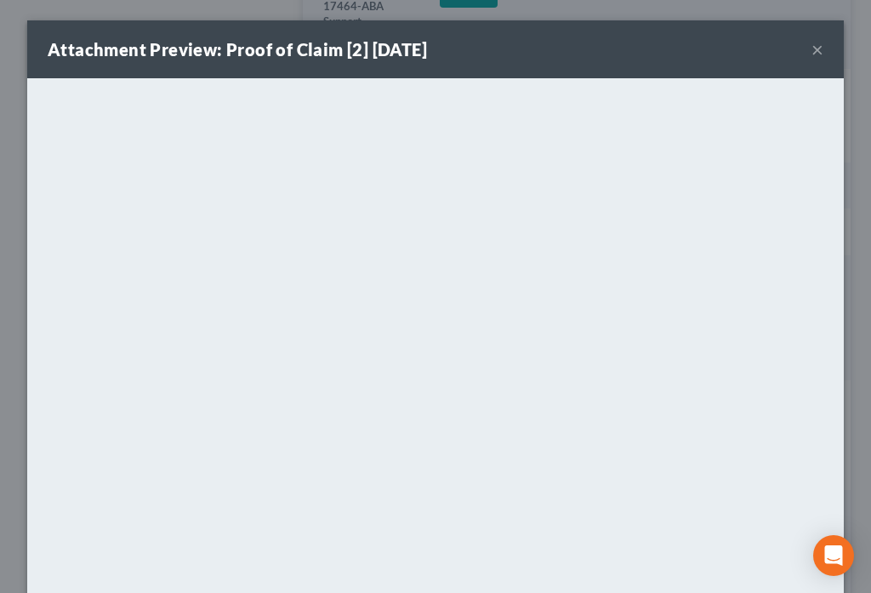
click at [811, 53] on button "×" at bounding box center [817, 49] width 12 height 20
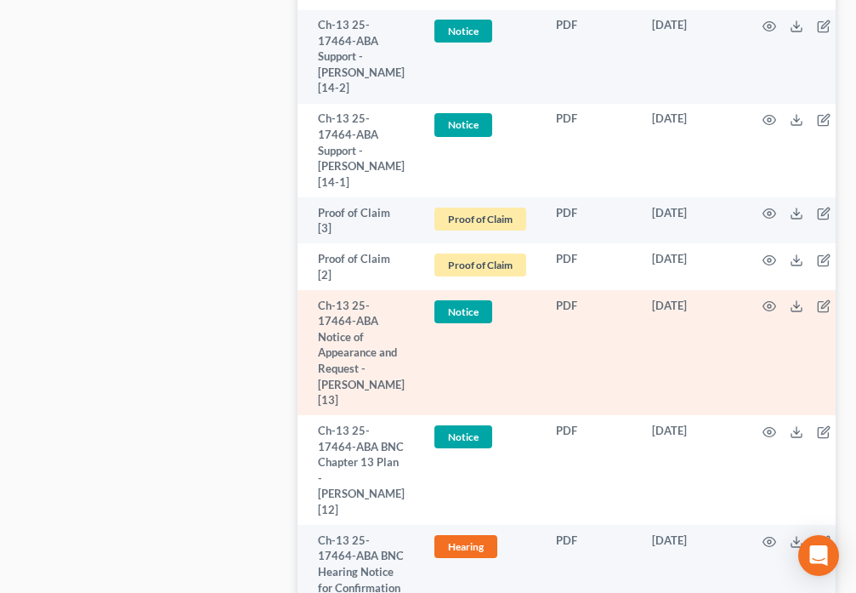
scroll to position [1428, 0]
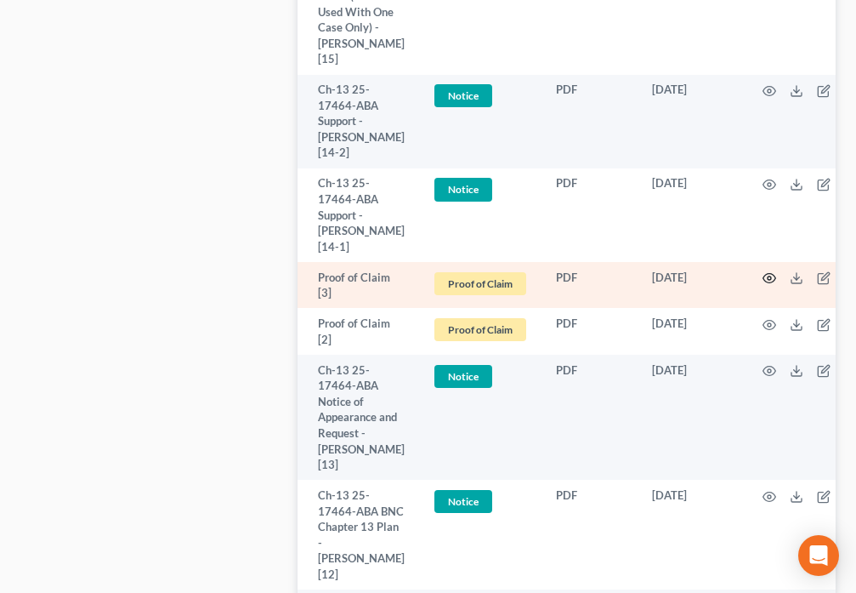
click at [768, 285] on icon "button" at bounding box center [770, 278] width 14 height 14
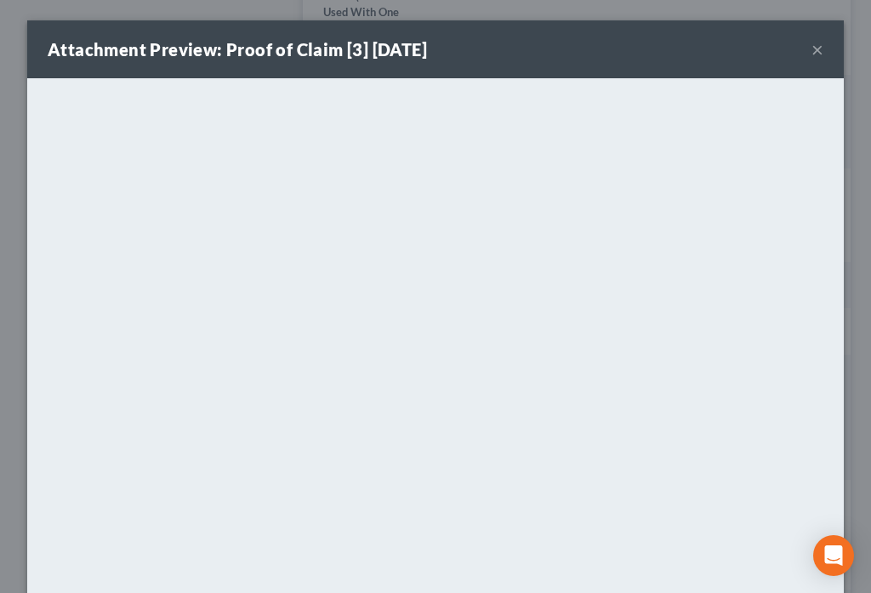
click at [814, 51] on button "×" at bounding box center [817, 49] width 12 height 20
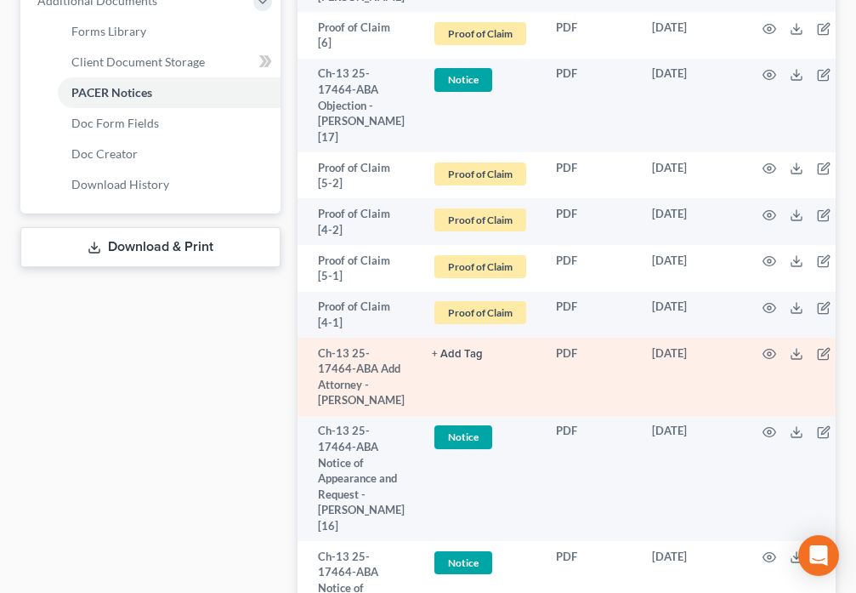
scroll to position [794, 0]
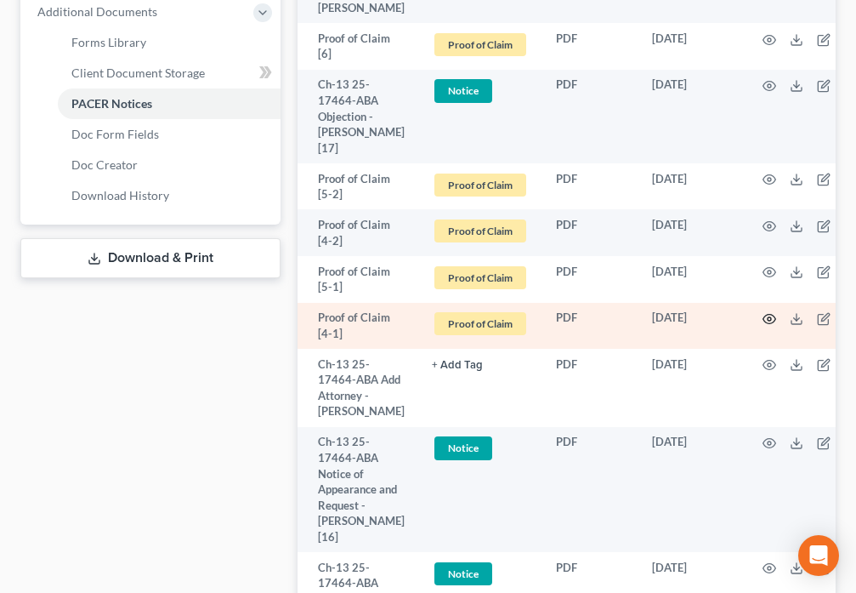
click at [769, 324] on icon "button" at bounding box center [770, 319] width 13 height 9
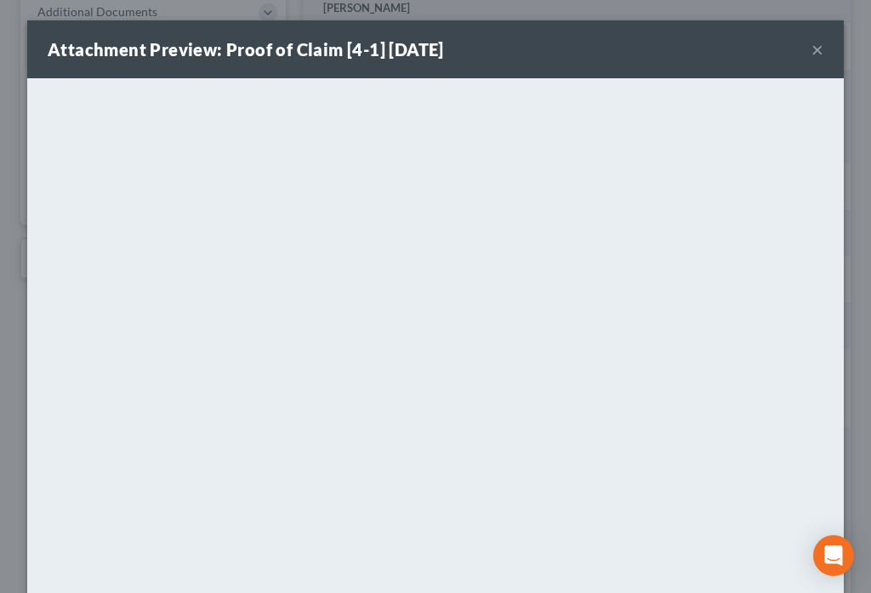
click at [811, 48] on button "×" at bounding box center [817, 49] width 12 height 20
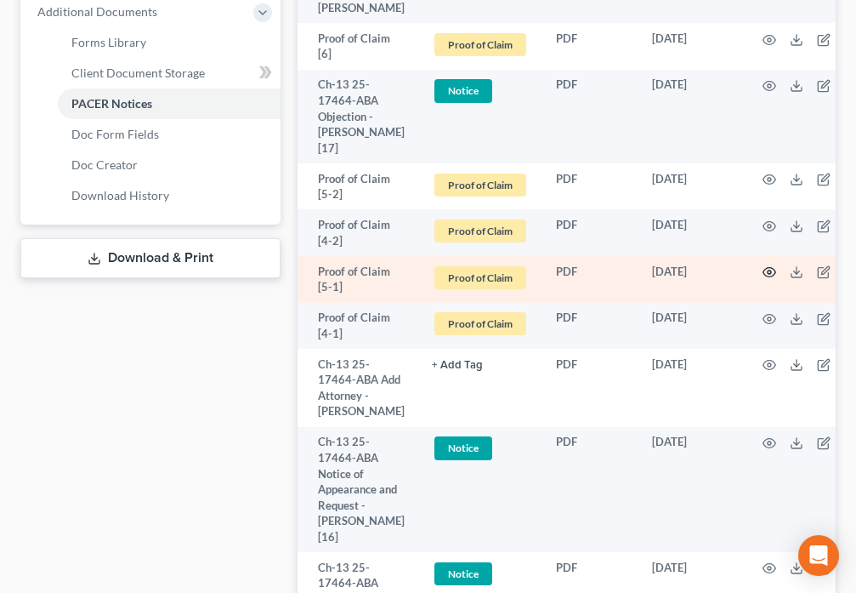
click at [767, 279] on icon "button" at bounding box center [770, 272] width 14 height 14
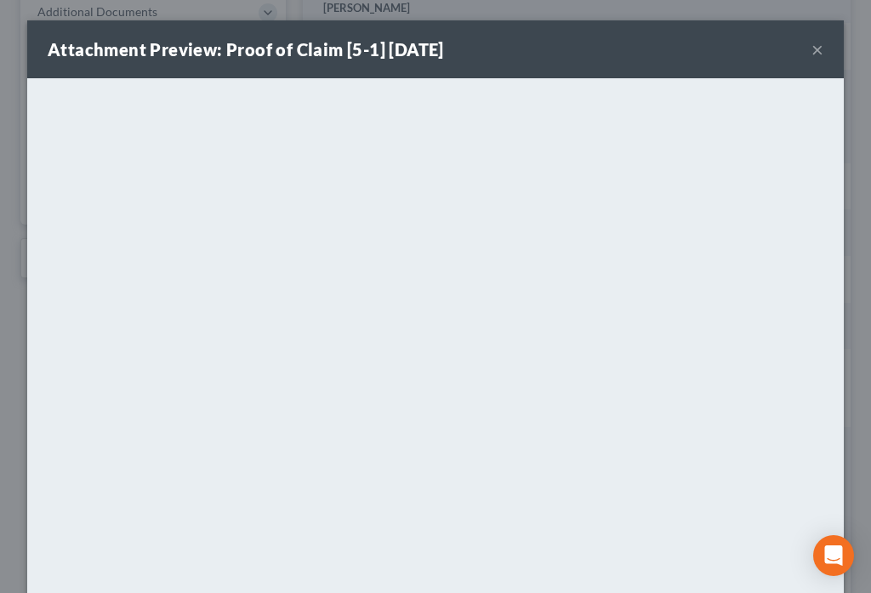
click at [811, 54] on button "×" at bounding box center [817, 49] width 12 height 20
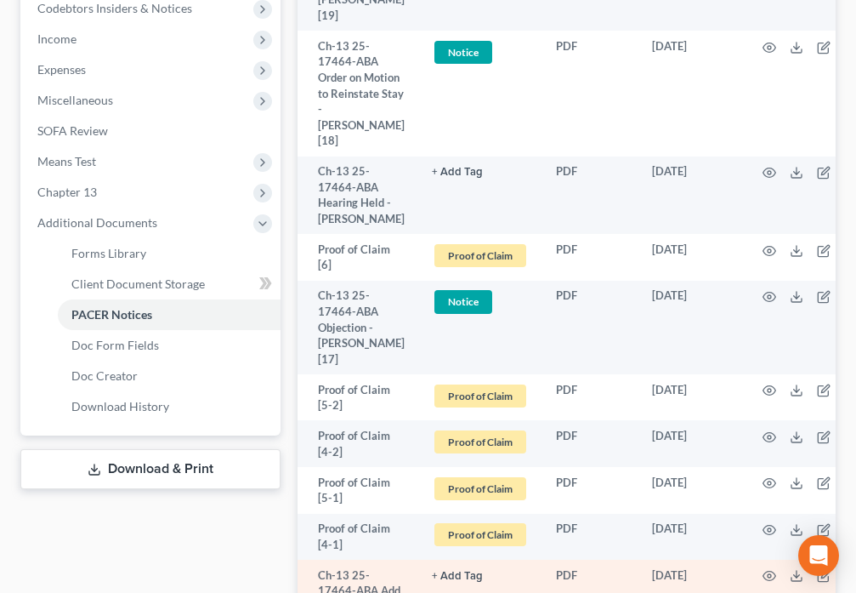
scroll to position [576, 0]
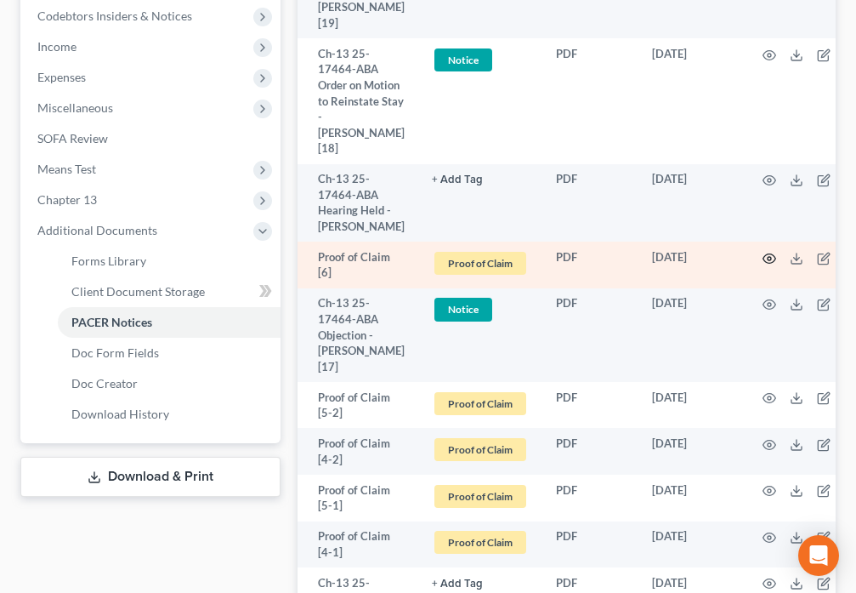
click at [769, 263] on icon "button" at bounding box center [770, 257] width 13 height 9
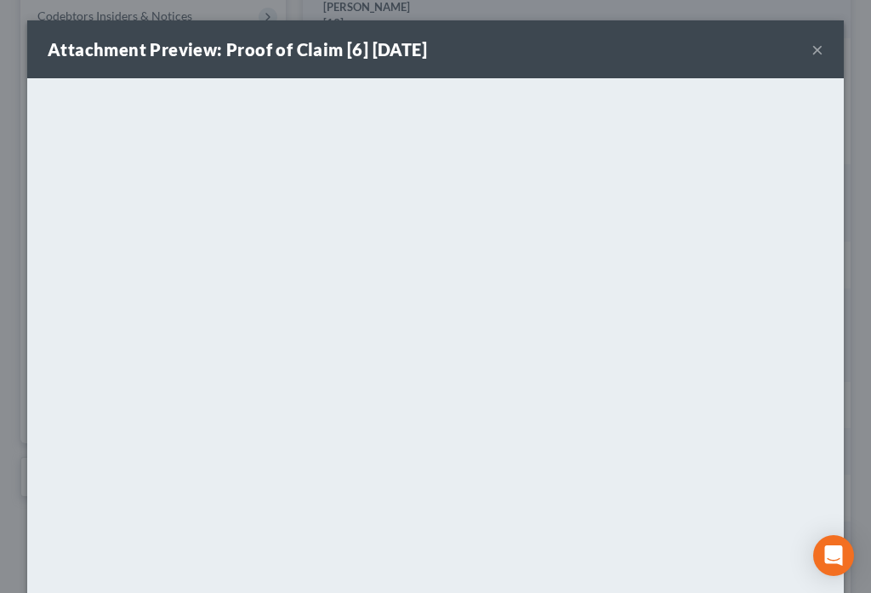
click at [811, 54] on button "×" at bounding box center [817, 49] width 12 height 20
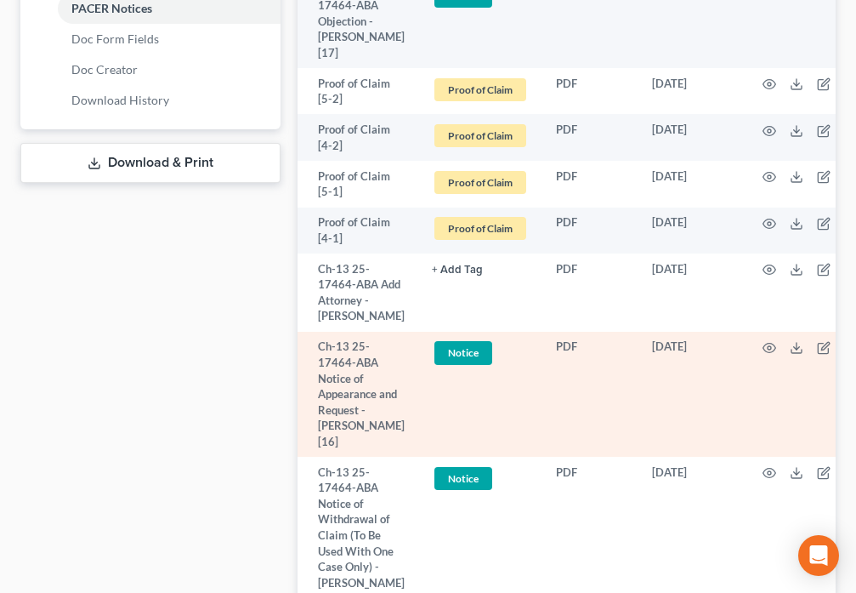
scroll to position [1111, 0]
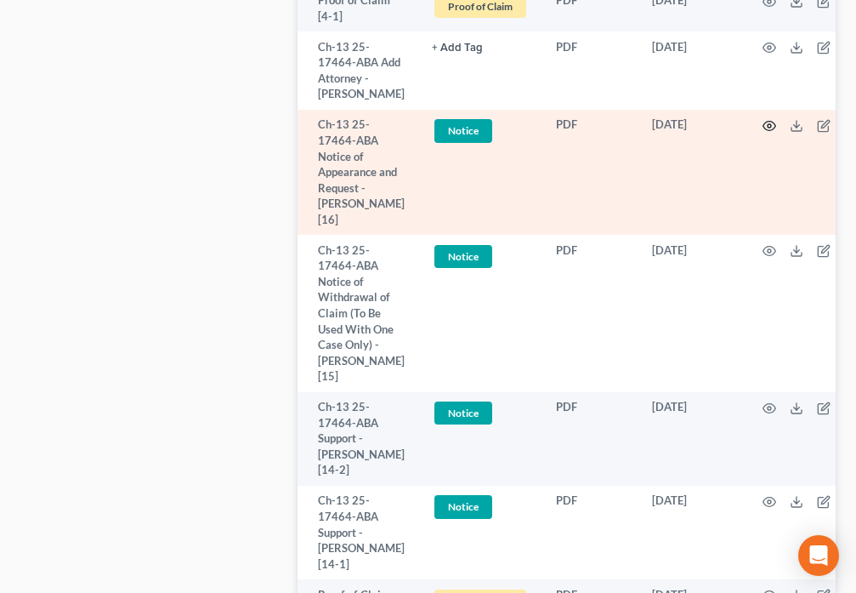
click at [763, 133] on icon "button" at bounding box center [770, 126] width 14 height 14
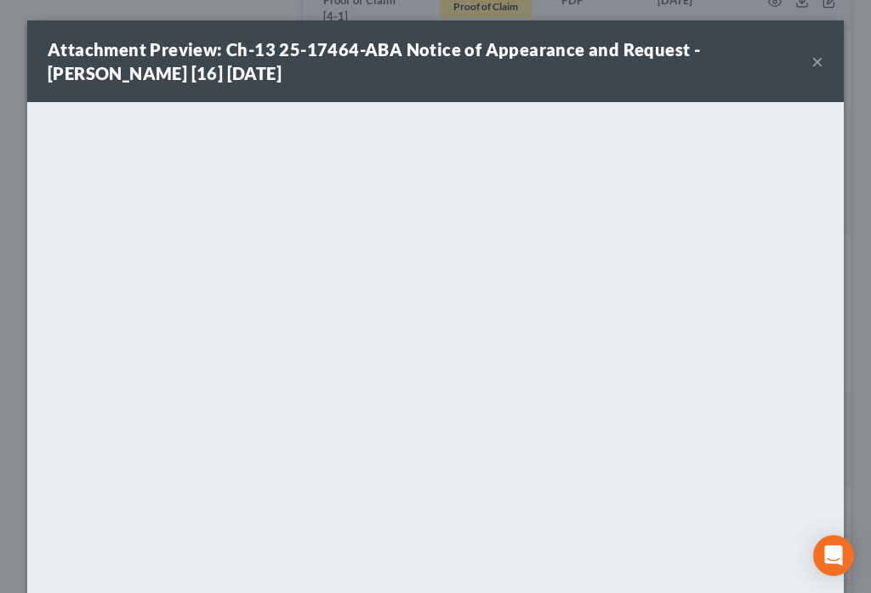
click at [811, 65] on button "×" at bounding box center [817, 61] width 12 height 20
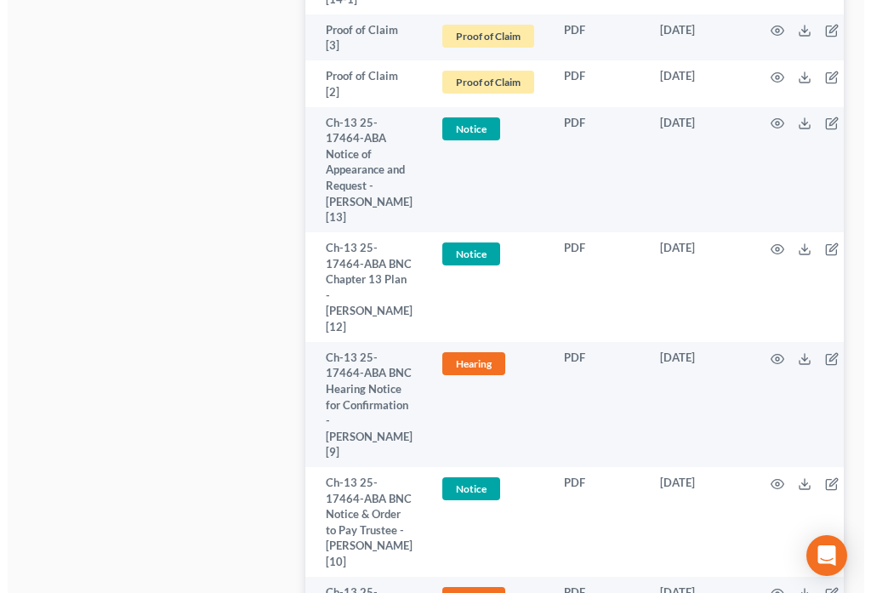
scroll to position [1706, 0]
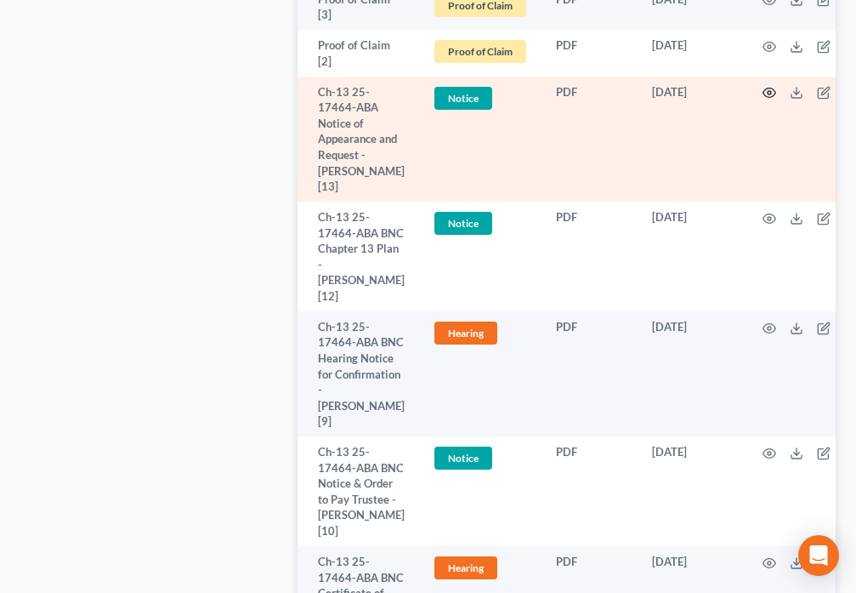
click at [765, 99] on icon "button" at bounding box center [770, 93] width 14 height 14
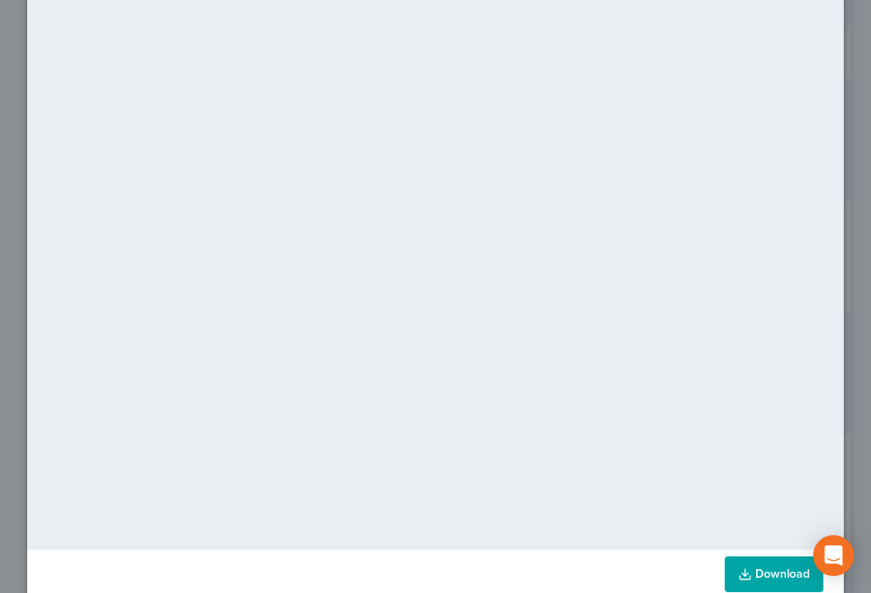
scroll to position [143, 0]
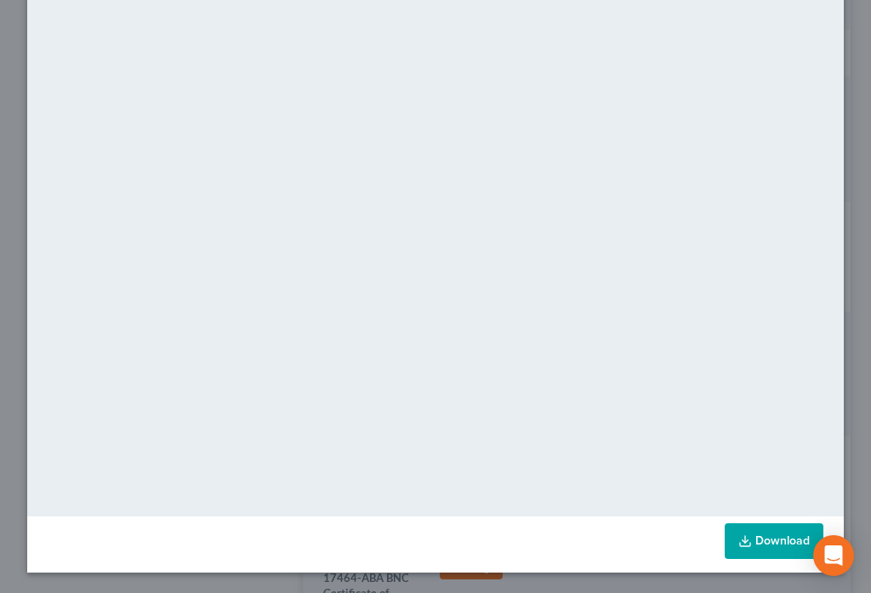
select select "6"
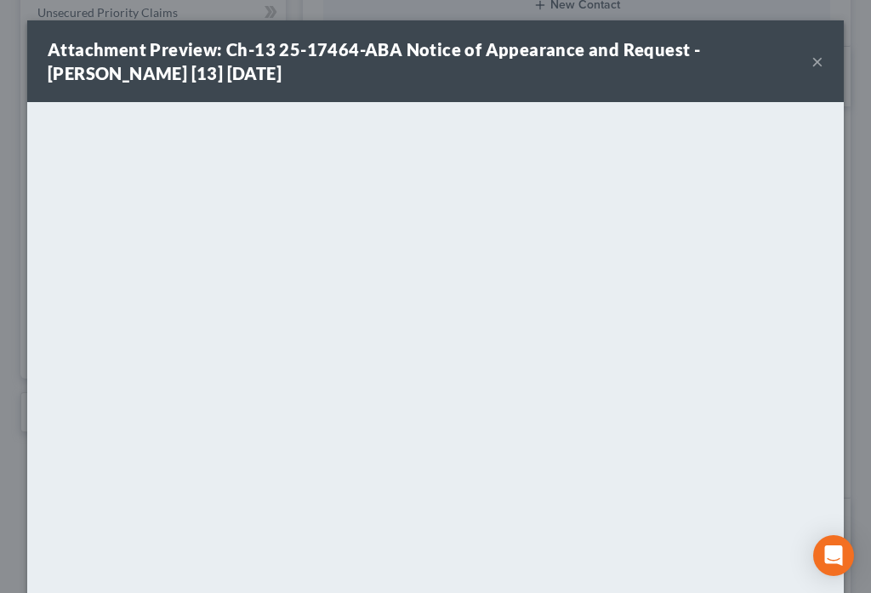
click at [817, 60] on div "Attachment Preview: Ch-13 25-17464-ABA Notice of Appearance and Request - Lisa …" at bounding box center [435, 61] width 816 height 82
click at [811, 62] on button "×" at bounding box center [817, 61] width 12 height 20
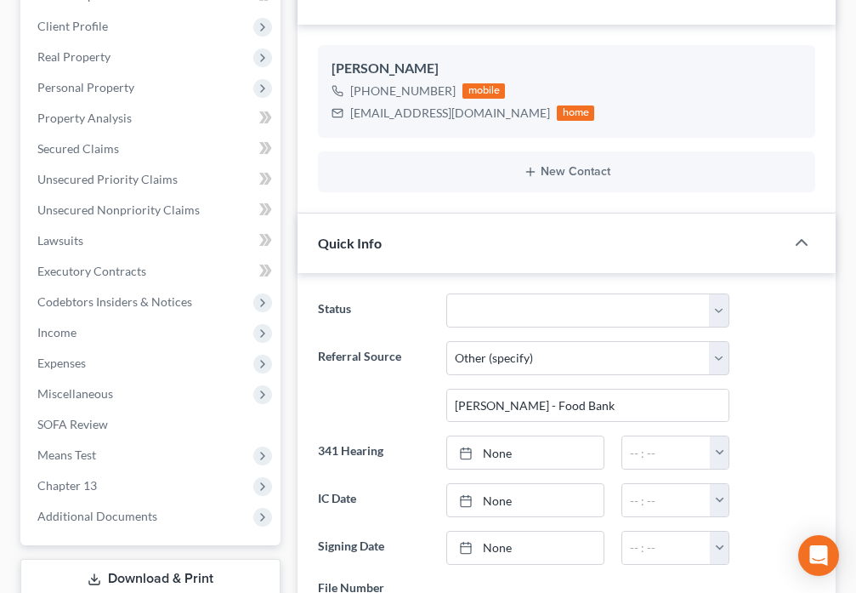
scroll to position [496, 0]
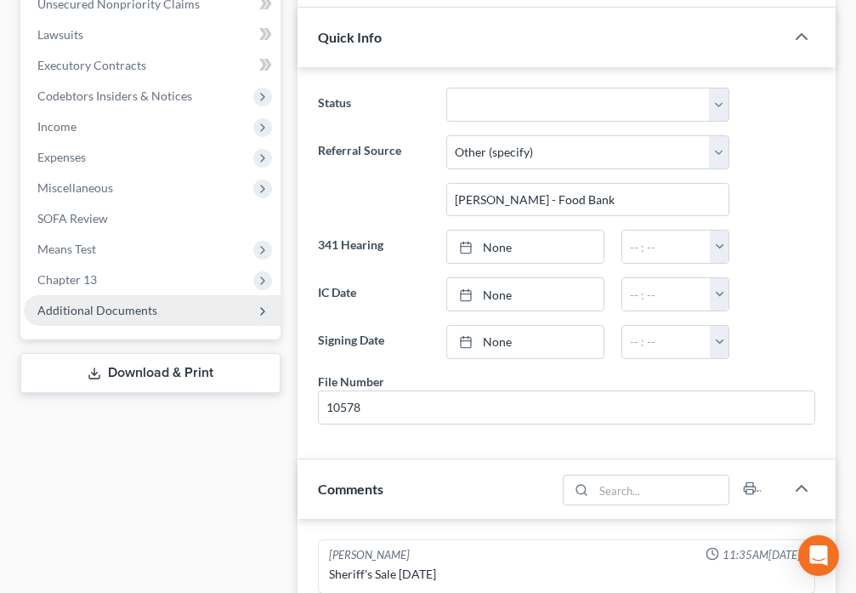
click at [114, 308] on span "Additional Documents" at bounding box center [97, 310] width 120 height 14
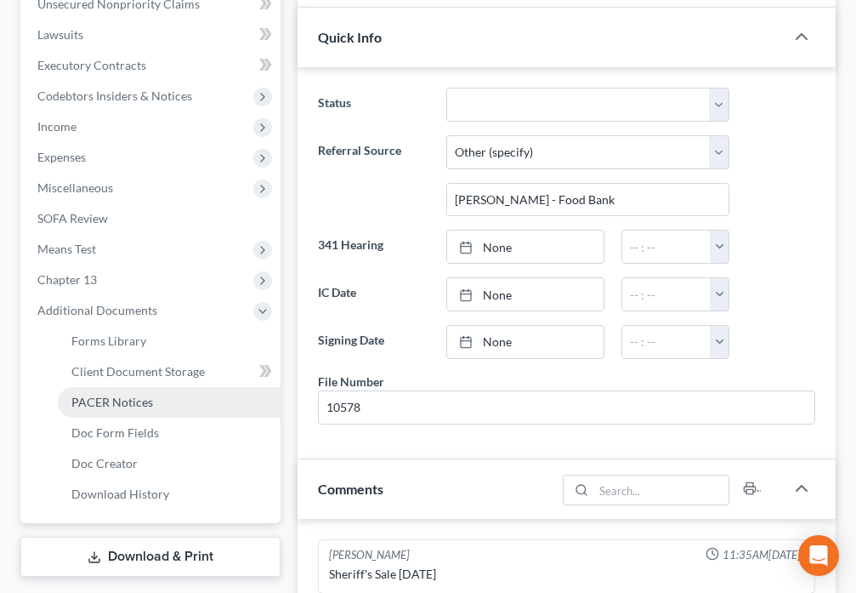
click at [115, 400] on span "PACER Notices" at bounding box center [112, 402] width 82 height 14
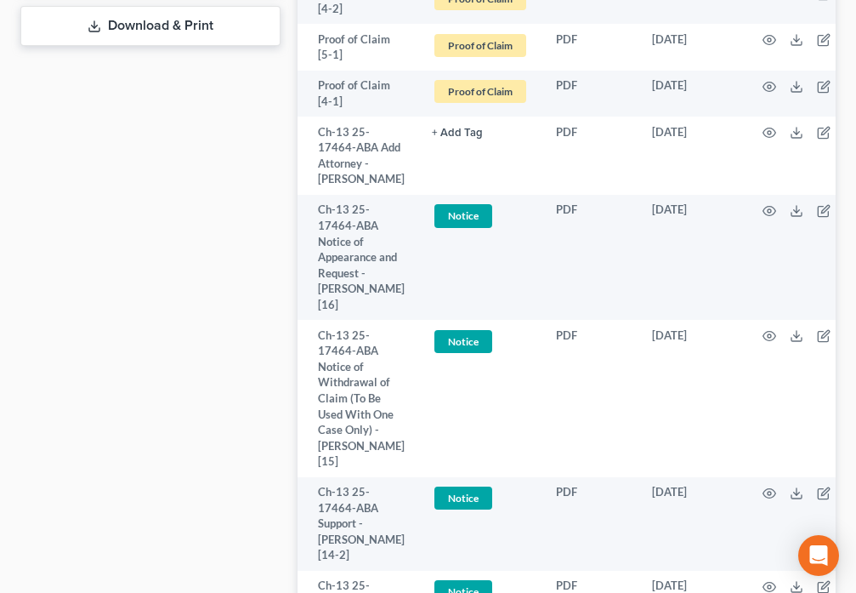
scroll to position [1031, 0]
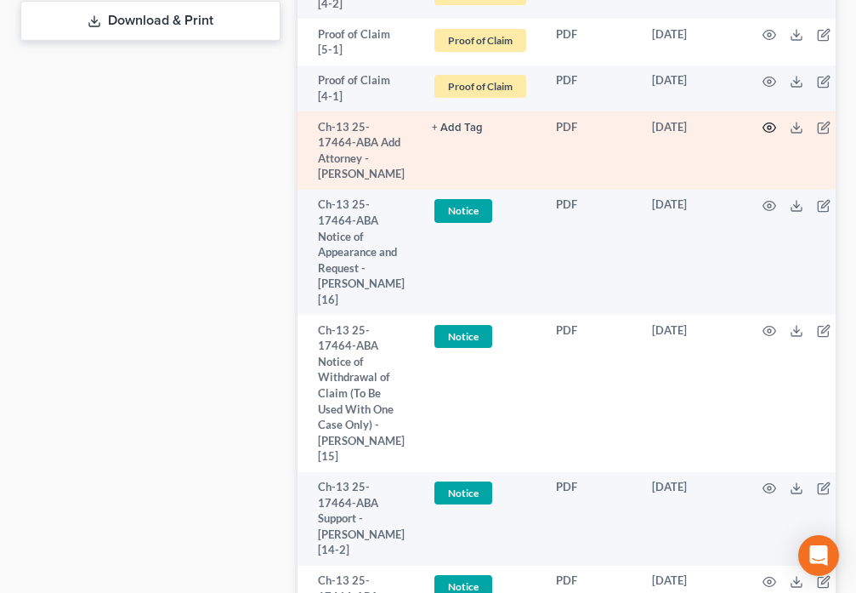
click at [768, 133] on icon "button" at bounding box center [770, 127] width 13 height 9
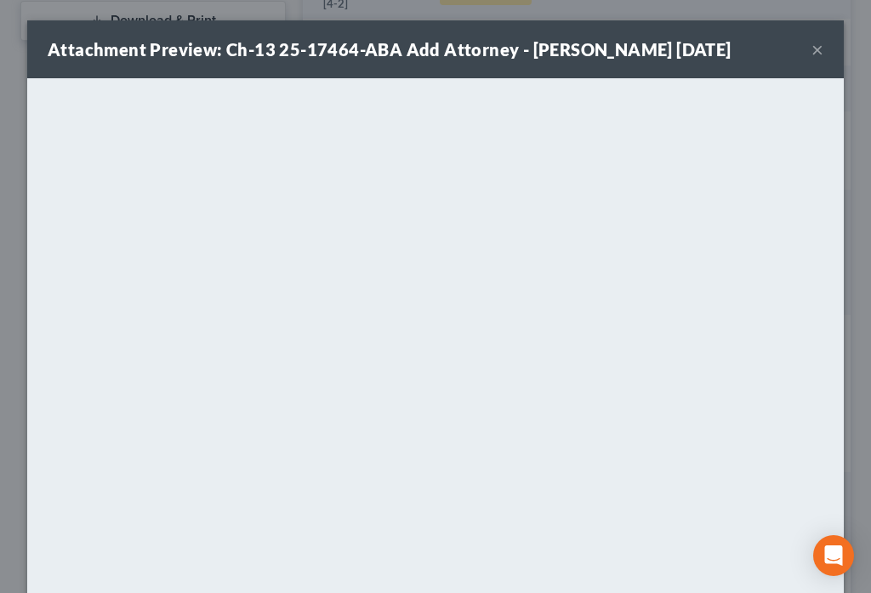
click at [811, 48] on button "×" at bounding box center [817, 49] width 12 height 20
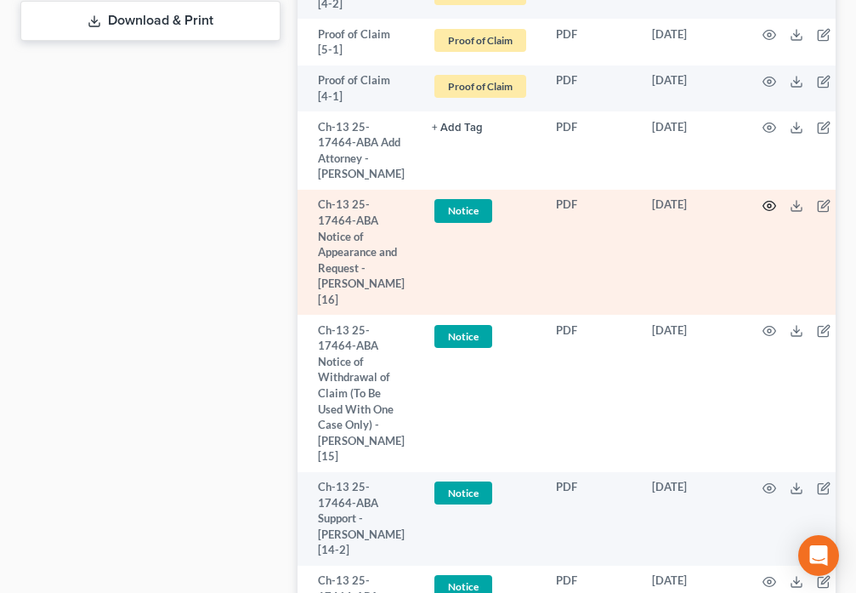
click at [763, 213] on icon "button" at bounding box center [770, 206] width 14 height 14
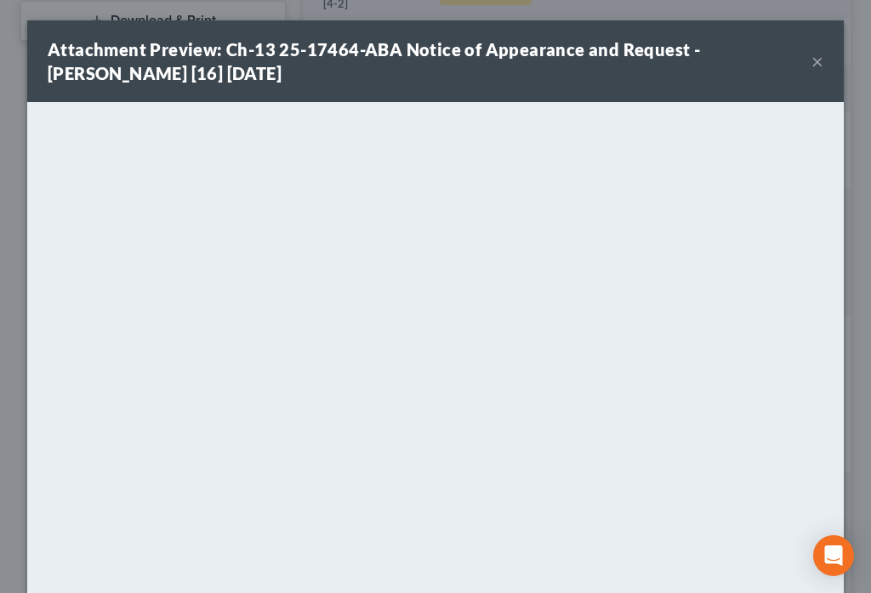
click at [811, 65] on button "×" at bounding box center [817, 61] width 12 height 20
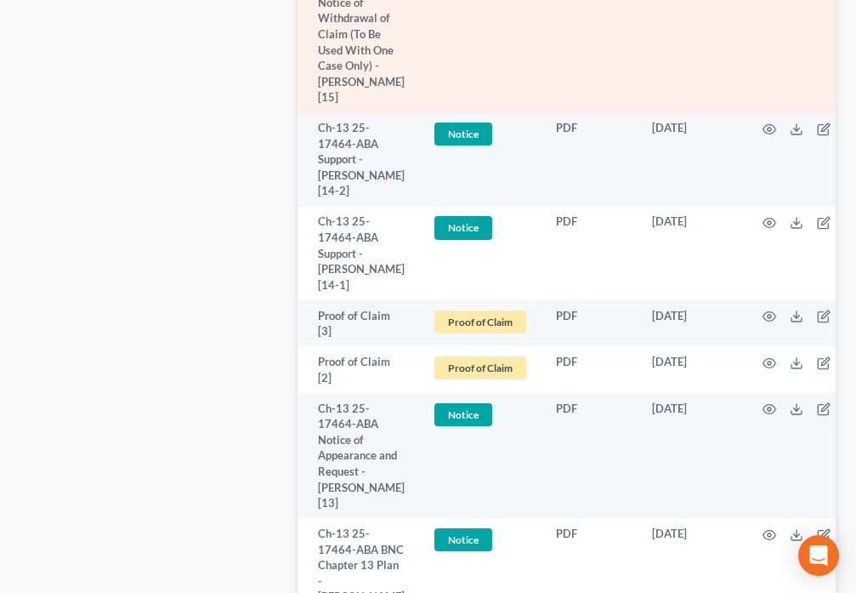
scroll to position [1409, 0]
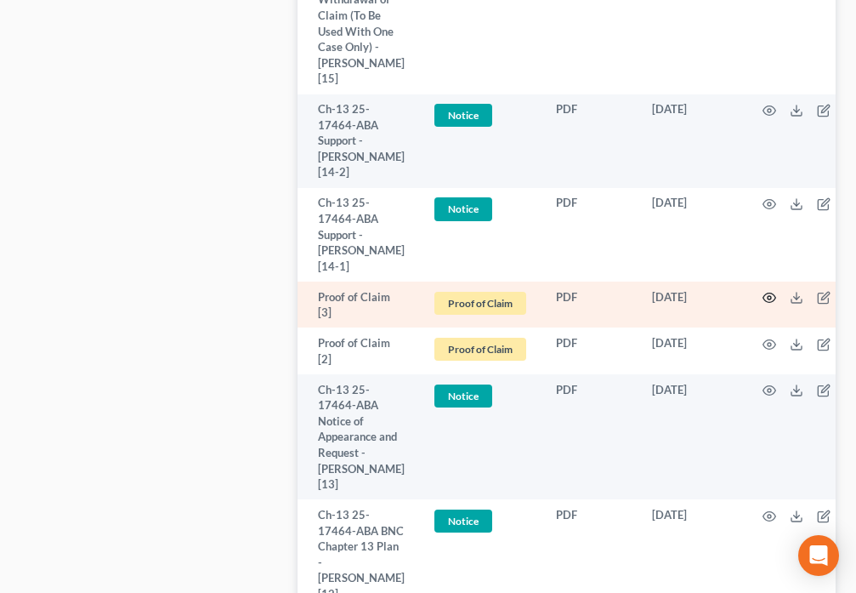
click at [763, 304] on icon "button" at bounding box center [770, 298] width 14 height 14
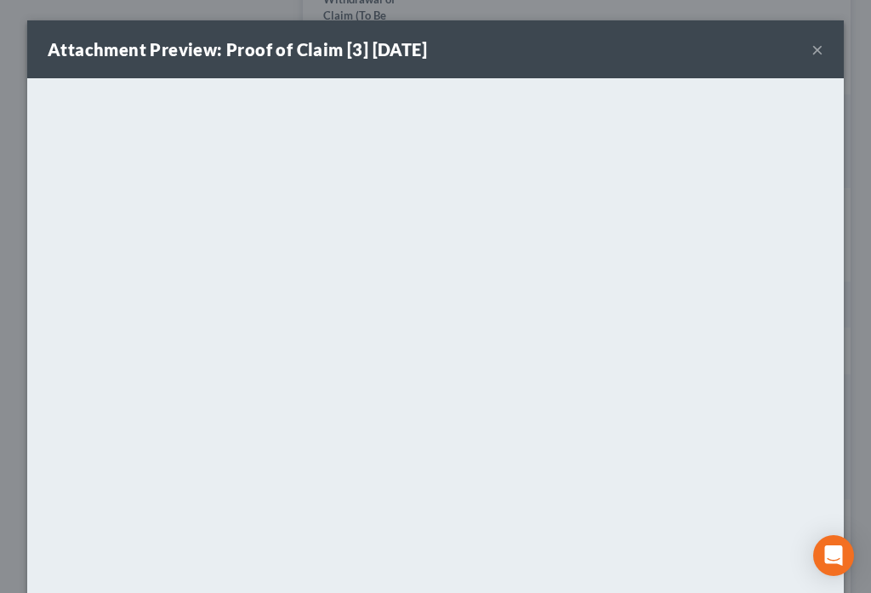
click at [811, 47] on button "×" at bounding box center [817, 49] width 12 height 20
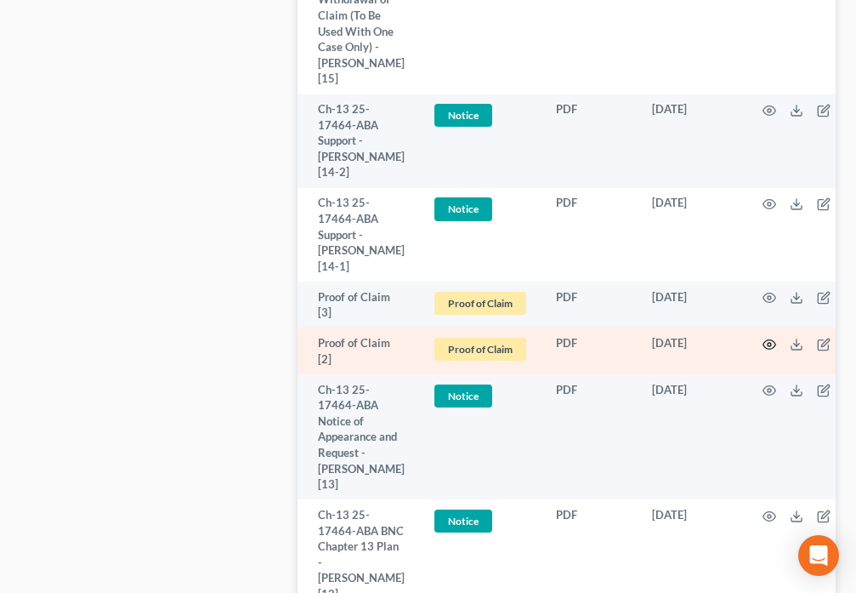
click at [764, 349] on icon "button" at bounding box center [770, 344] width 13 height 9
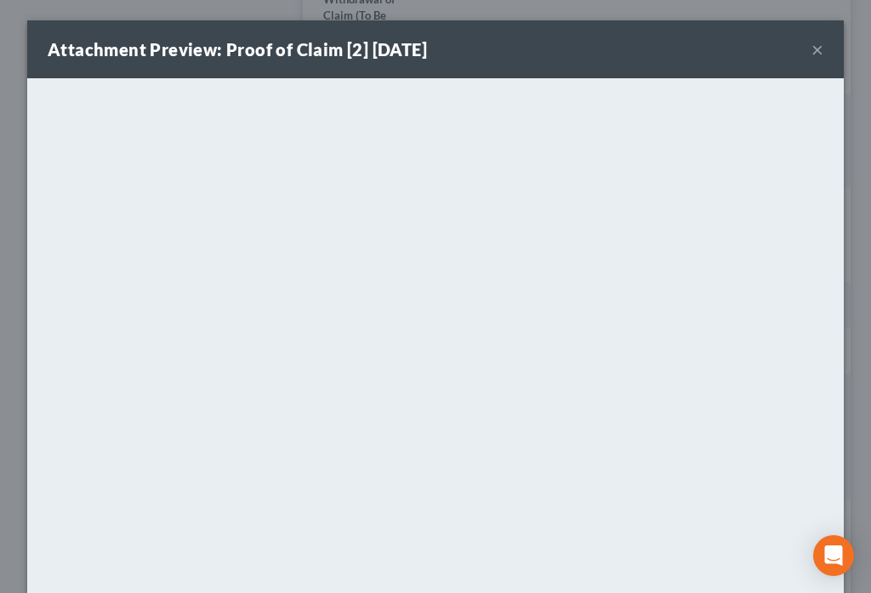
click at [811, 44] on button "×" at bounding box center [817, 49] width 12 height 20
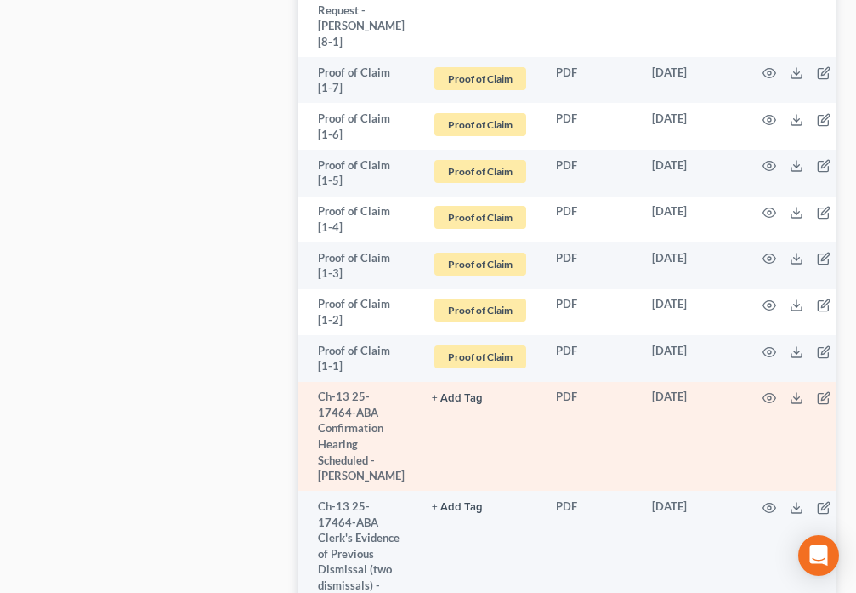
scroll to position [2718, 0]
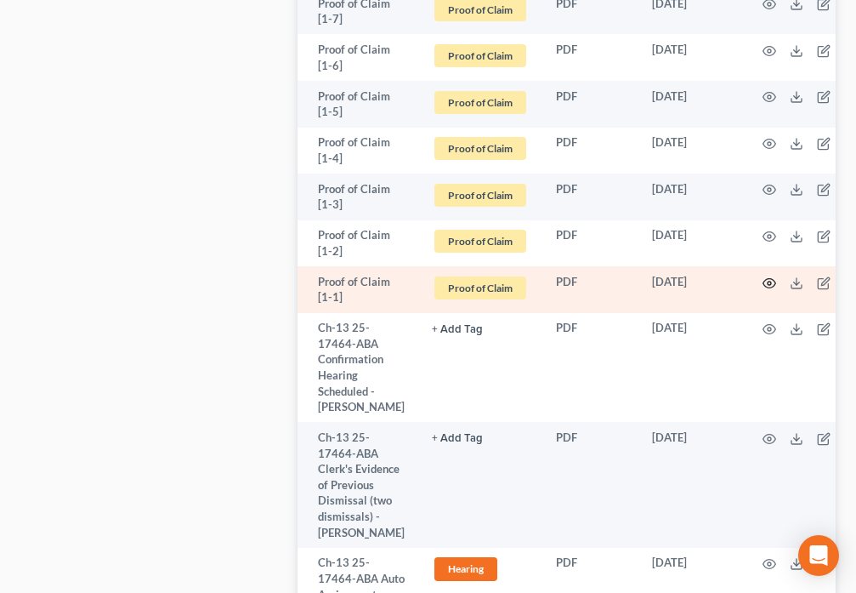
click at [768, 281] on circle "button" at bounding box center [769, 282] width 3 height 3
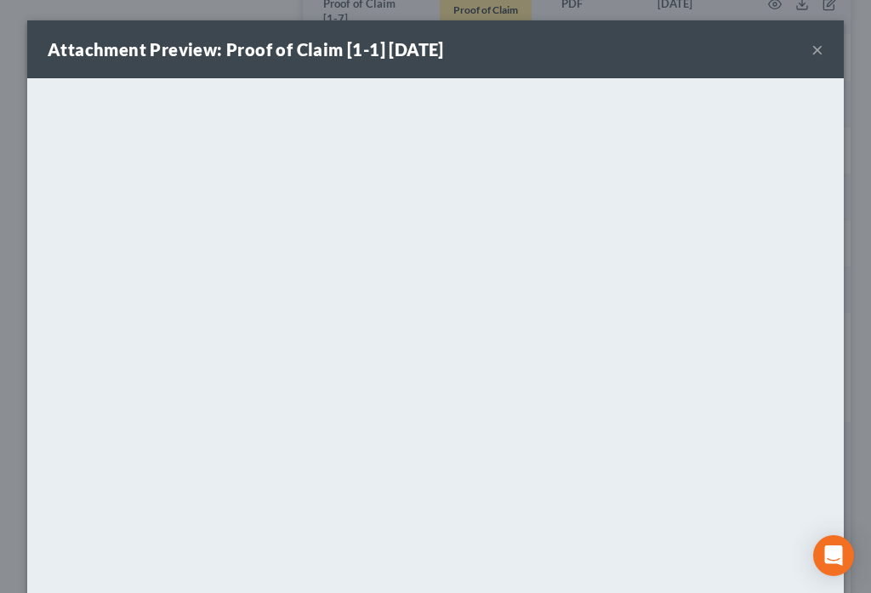
click at [811, 51] on button "×" at bounding box center [817, 49] width 12 height 20
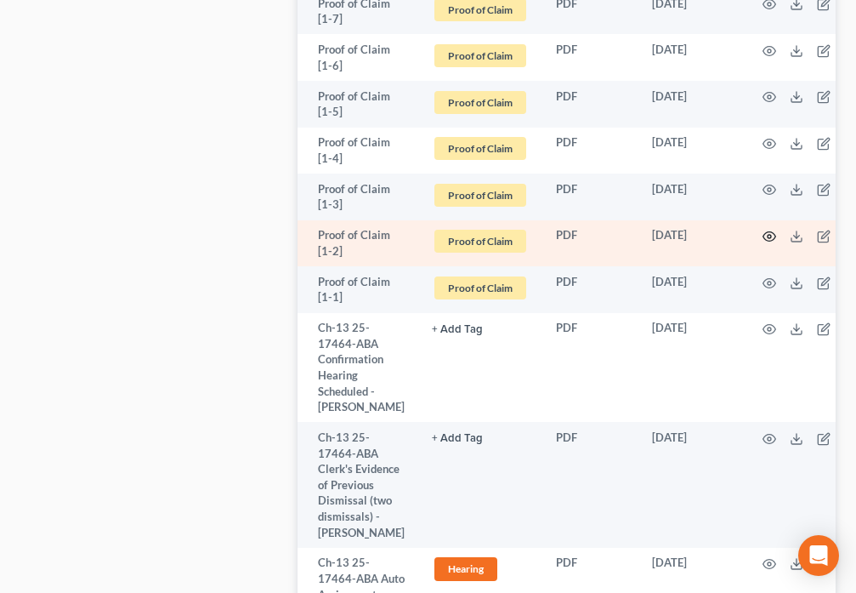
click at [765, 230] on icon "button" at bounding box center [770, 237] width 14 height 14
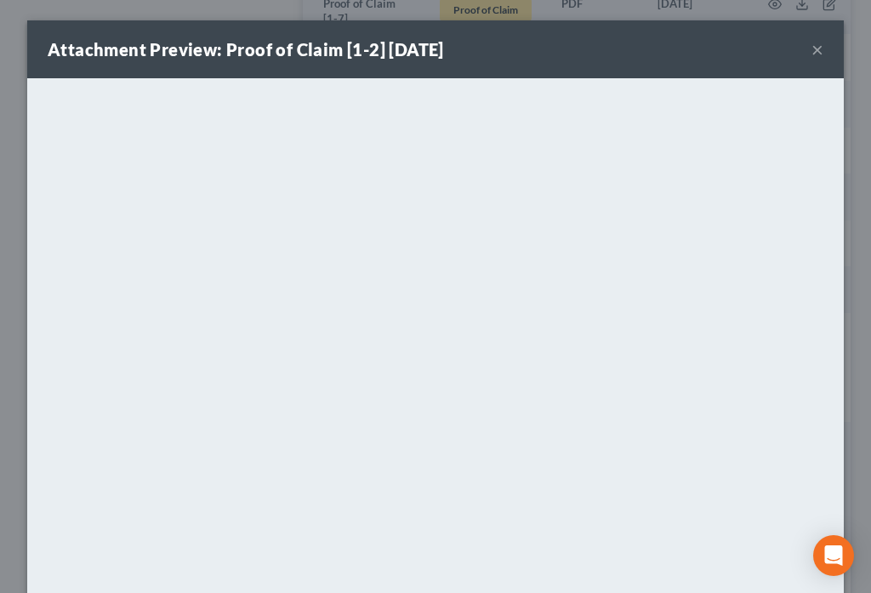
click at [811, 49] on button "×" at bounding box center [817, 49] width 12 height 20
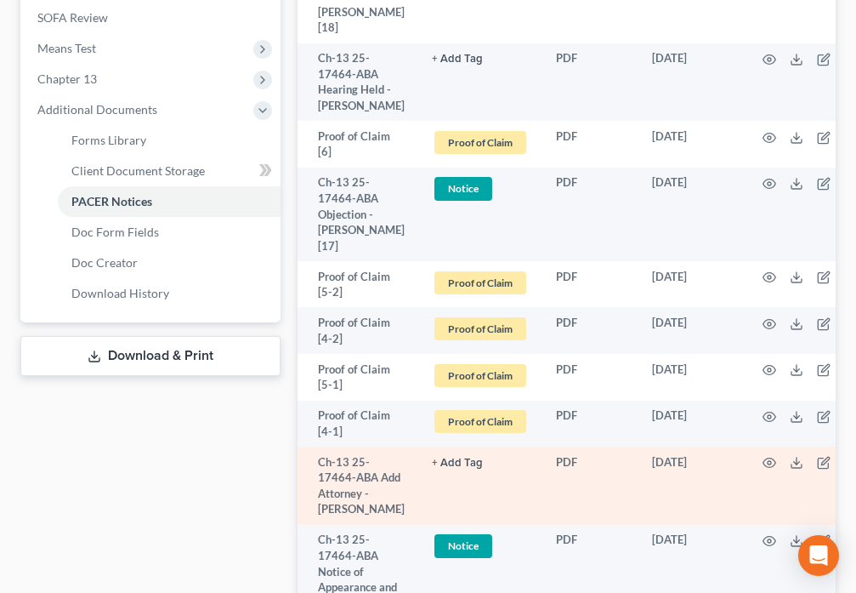
scroll to position [496, 0]
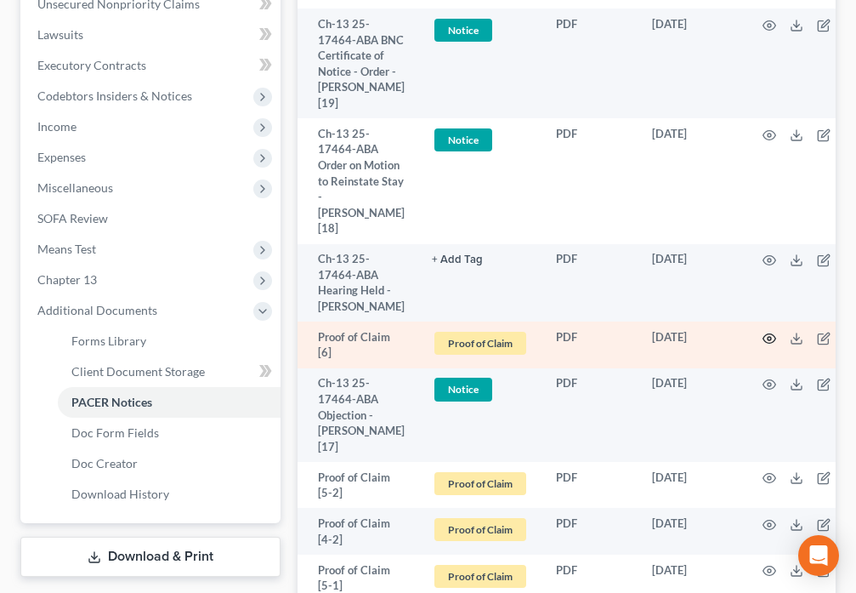
click at [763, 345] on icon "button" at bounding box center [770, 339] width 14 height 14
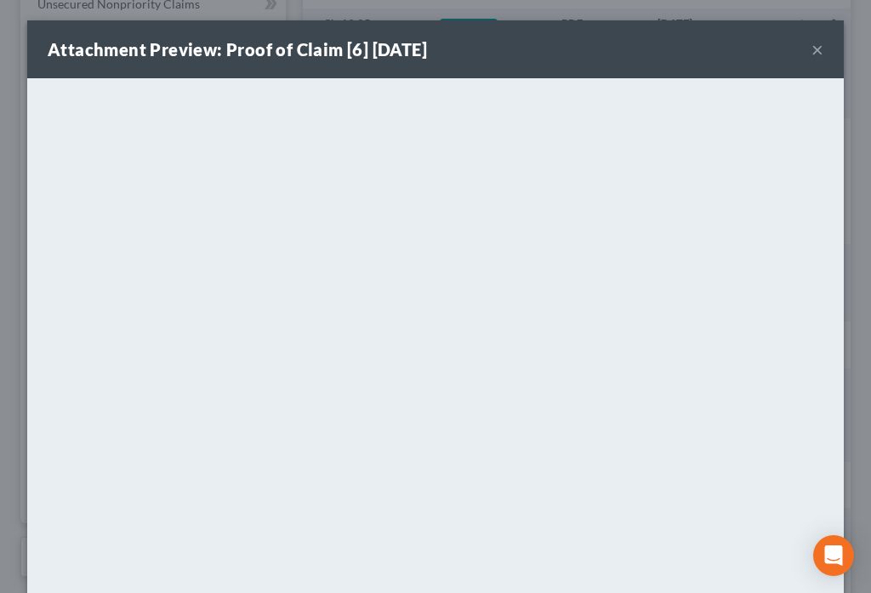
click at [811, 50] on button "×" at bounding box center [817, 49] width 12 height 20
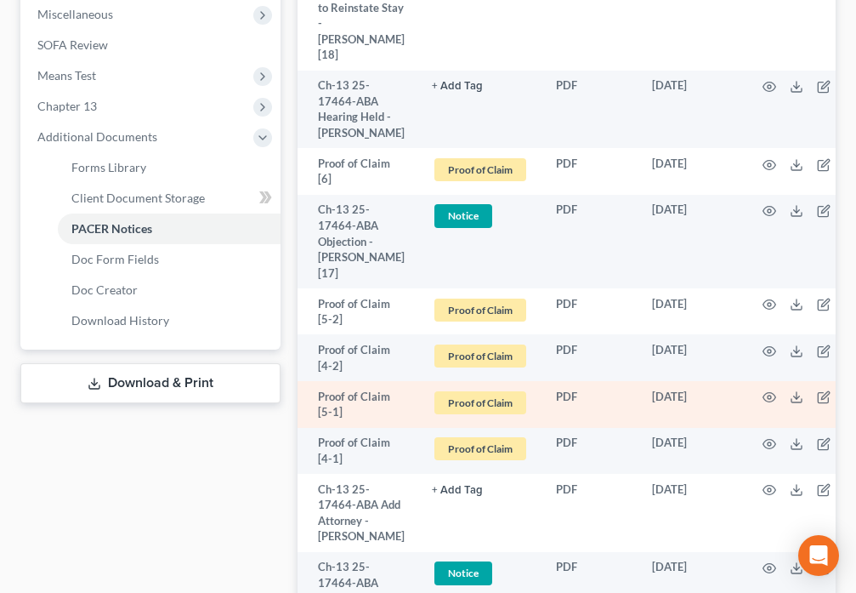
scroll to position [674, 0]
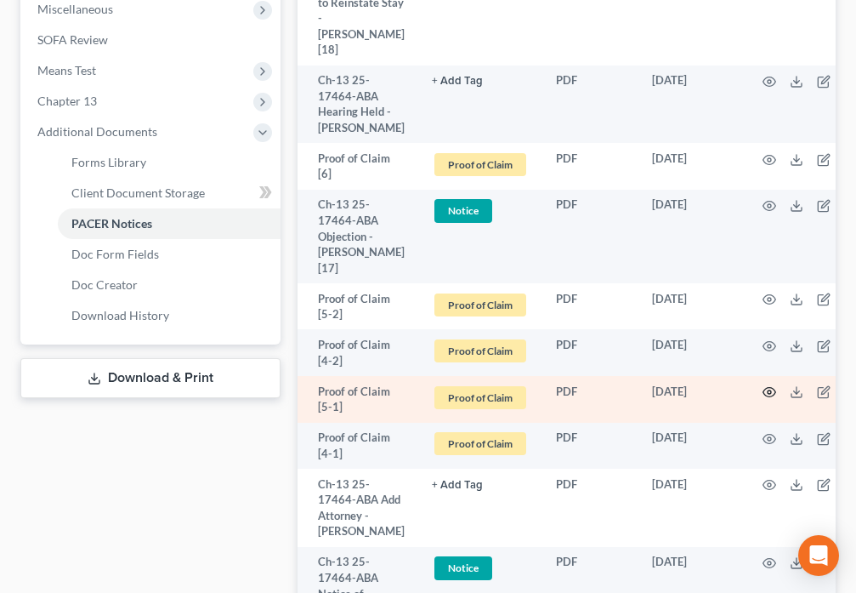
click at [766, 399] on icon "button" at bounding box center [770, 392] width 14 height 14
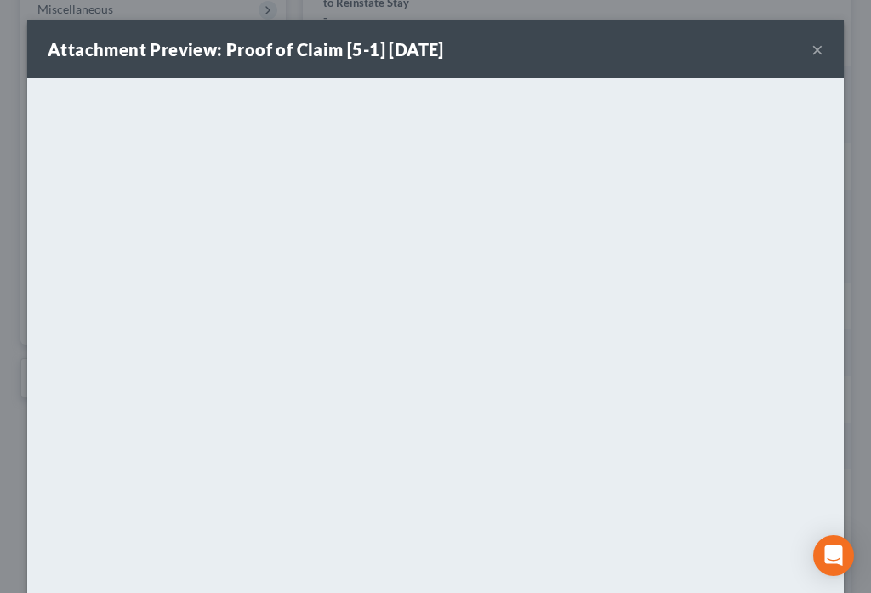
click at [811, 48] on button "×" at bounding box center [817, 49] width 12 height 20
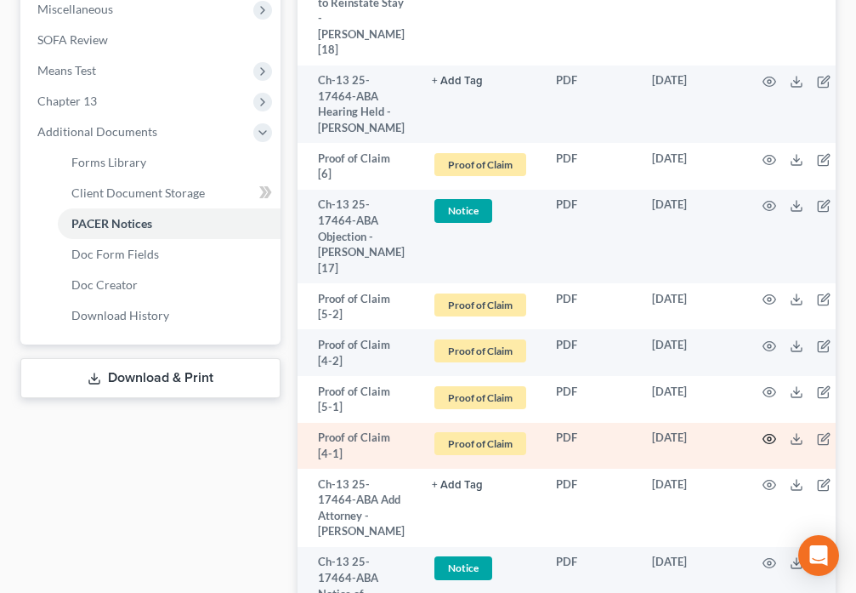
click at [763, 446] on icon "button" at bounding box center [770, 439] width 14 height 14
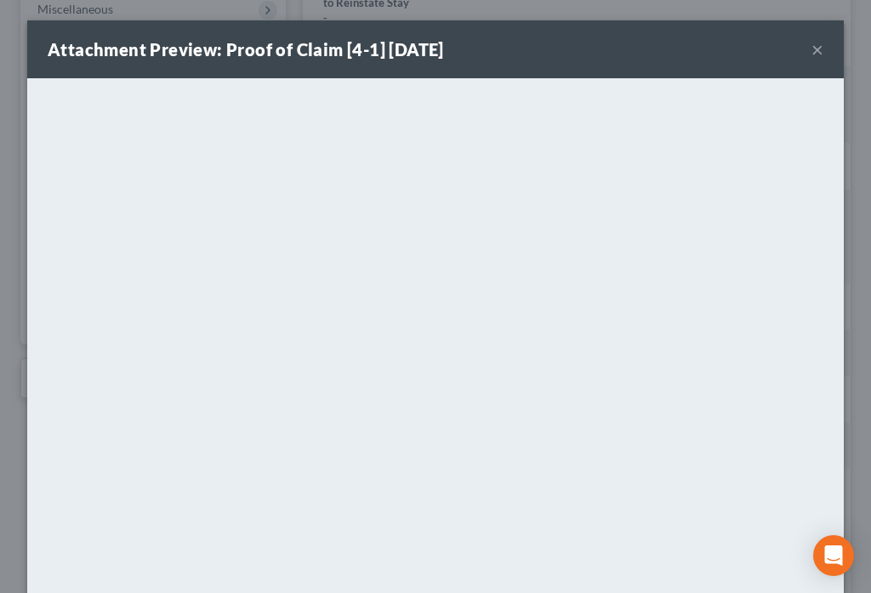
click at [812, 54] on button "×" at bounding box center [817, 49] width 12 height 20
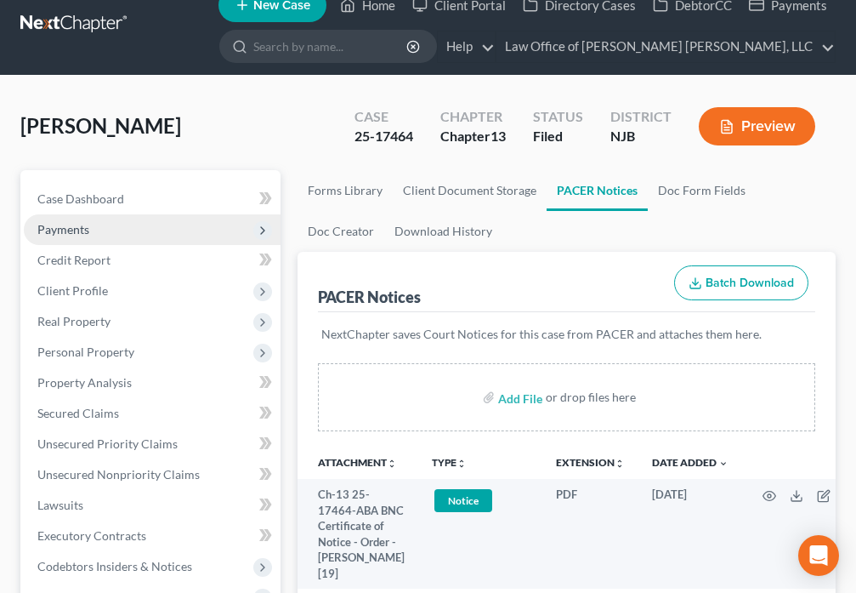
scroll to position [0, 0]
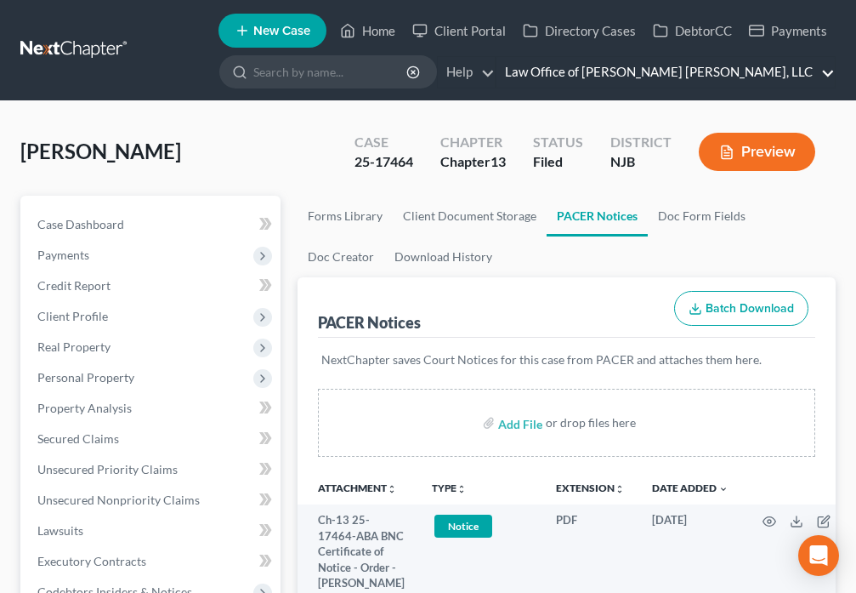
click at [815, 72] on link "Law Office of David Paul Daniels, LLC" at bounding box center [666, 72] width 338 height 31
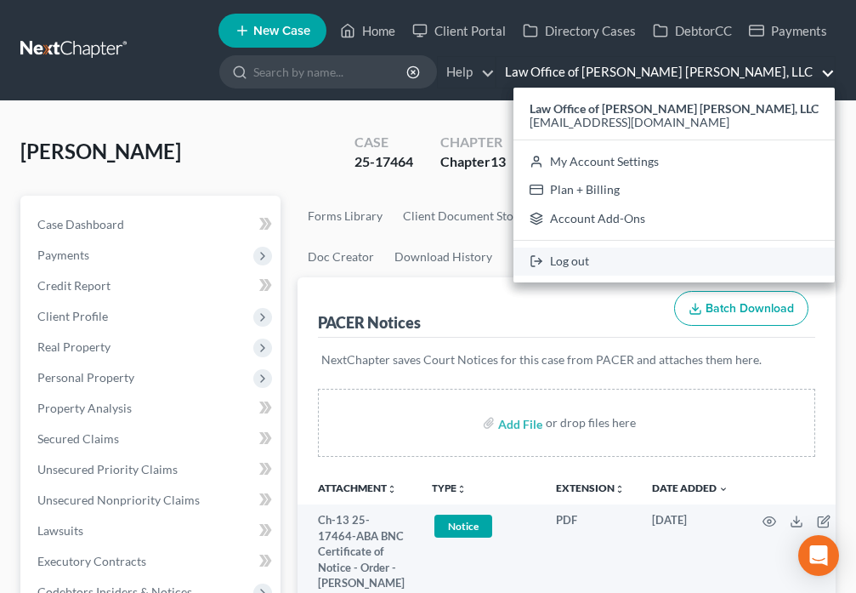
click at [656, 265] on link "Log out" at bounding box center [674, 261] width 321 height 29
